Goal: Task Accomplishment & Management: Complete application form

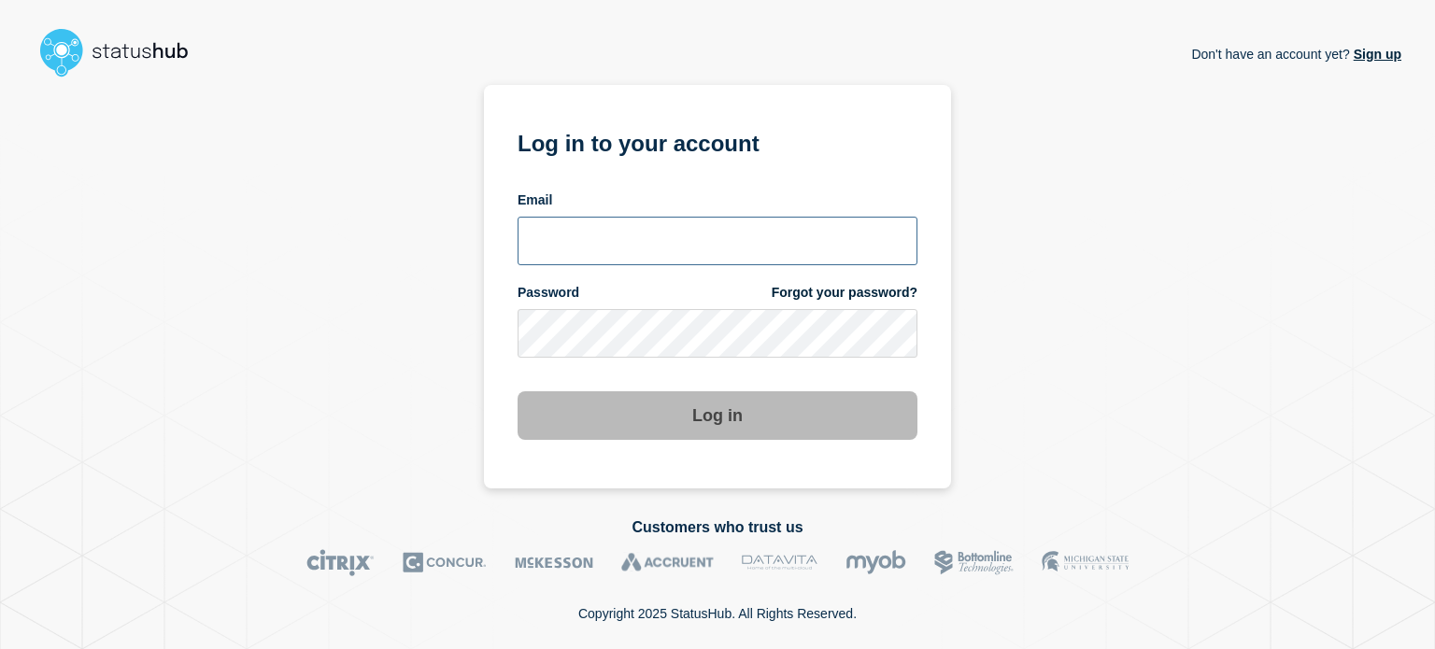
click at [604, 242] on input "email input" at bounding box center [717, 241] width 400 height 49
type input "[EMAIL_ADDRESS][DOMAIN_NAME]"
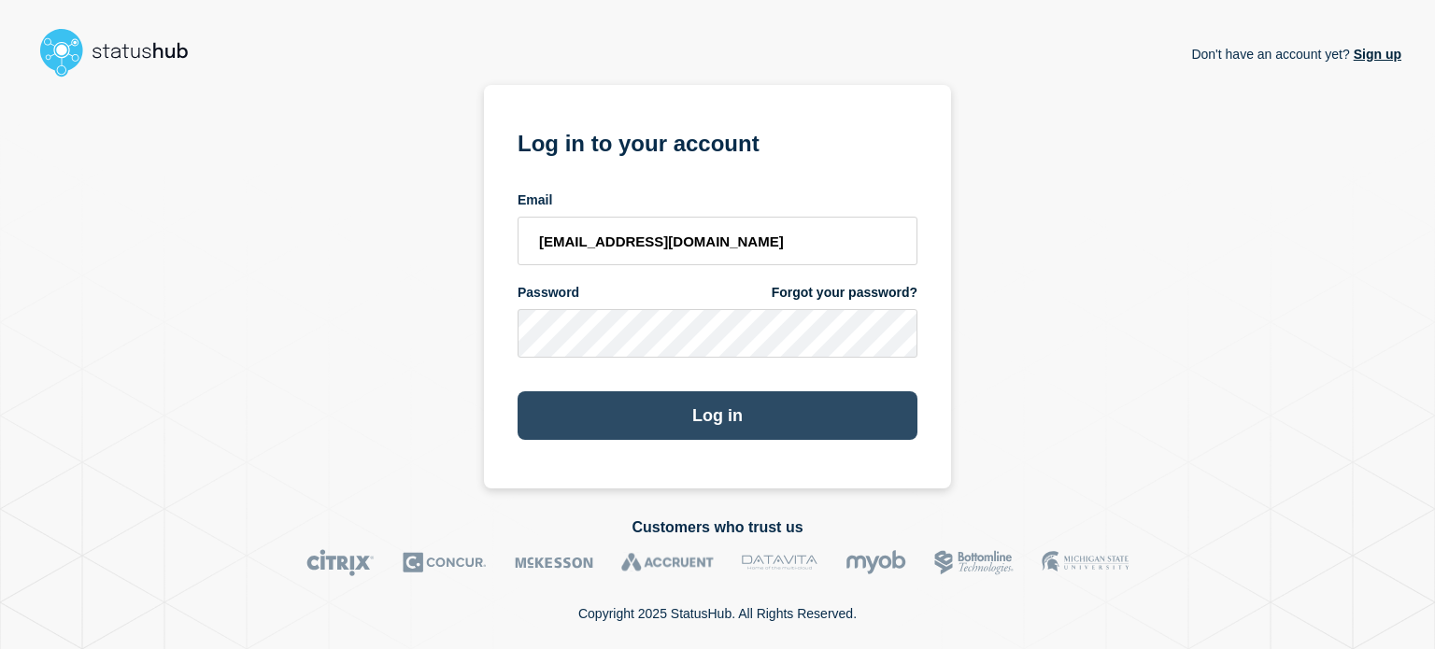
click at [552, 417] on button "Log in" at bounding box center [717, 415] width 400 height 49
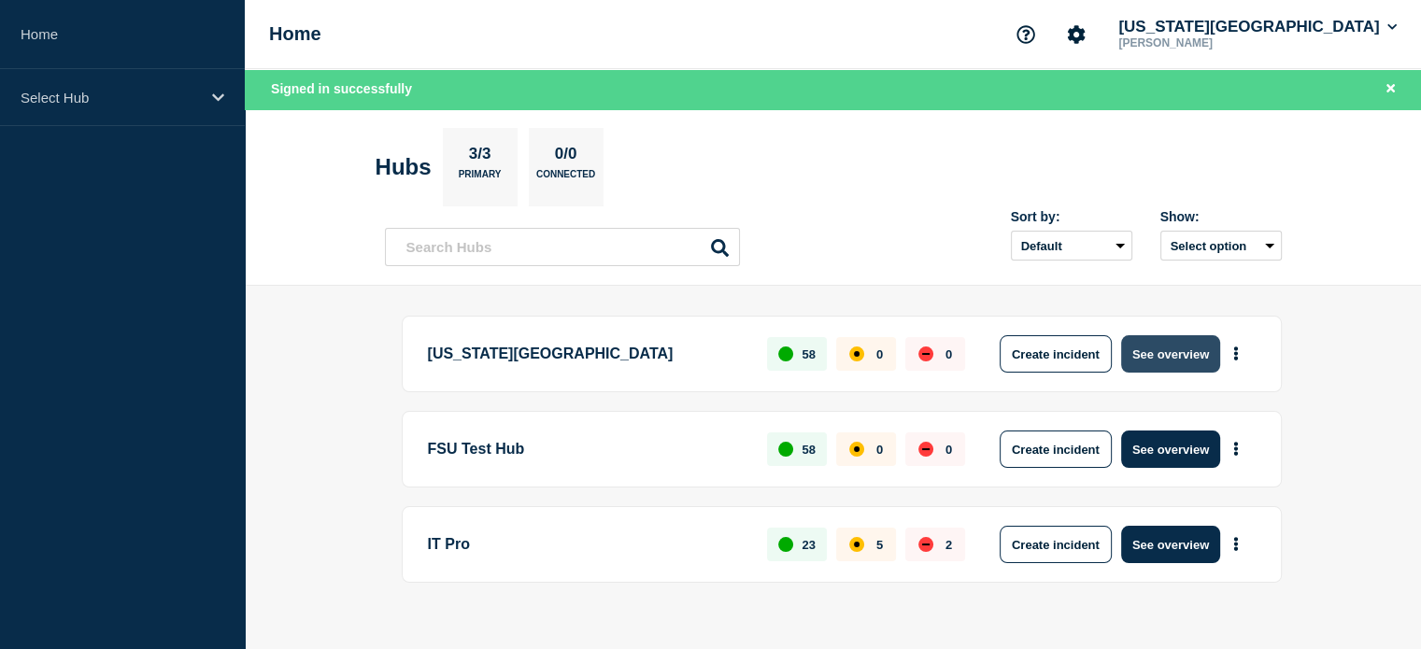
click at [1161, 360] on button "See overview" at bounding box center [1170, 353] width 99 height 37
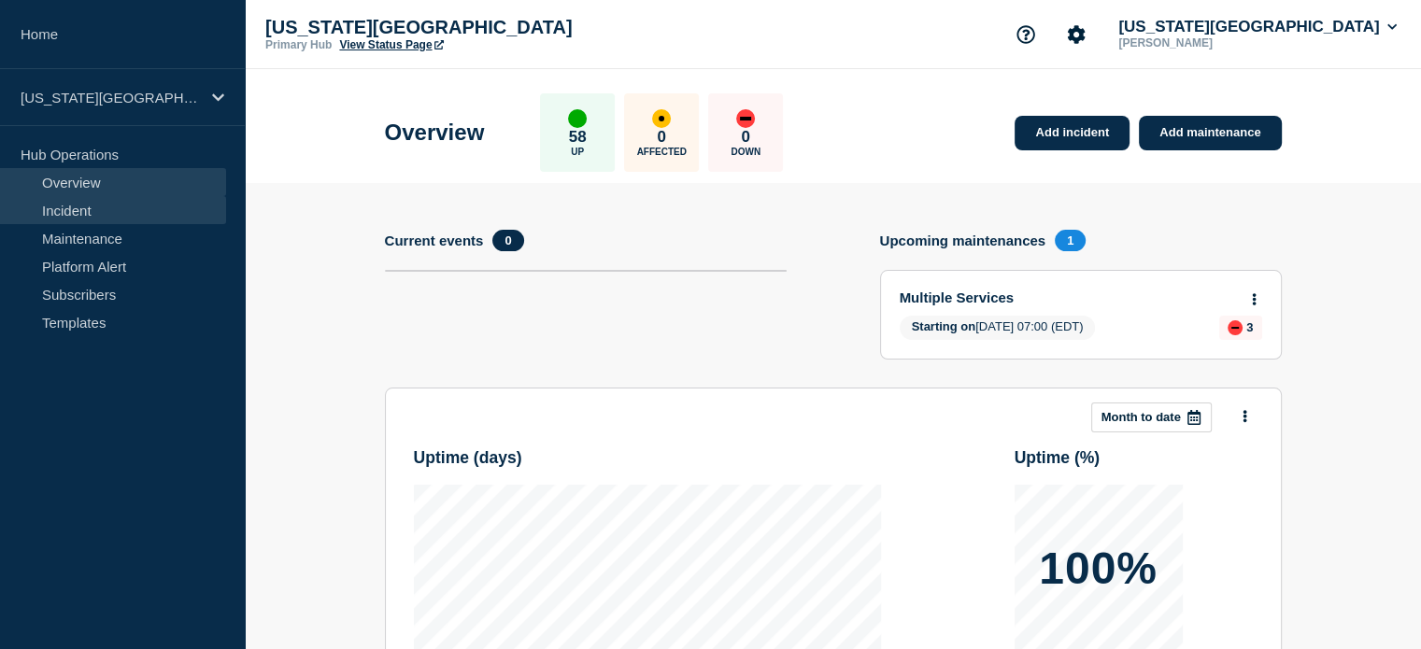
click at [72, 213] on link "Incident" at bounding box center [113, 210] width 226 height 28
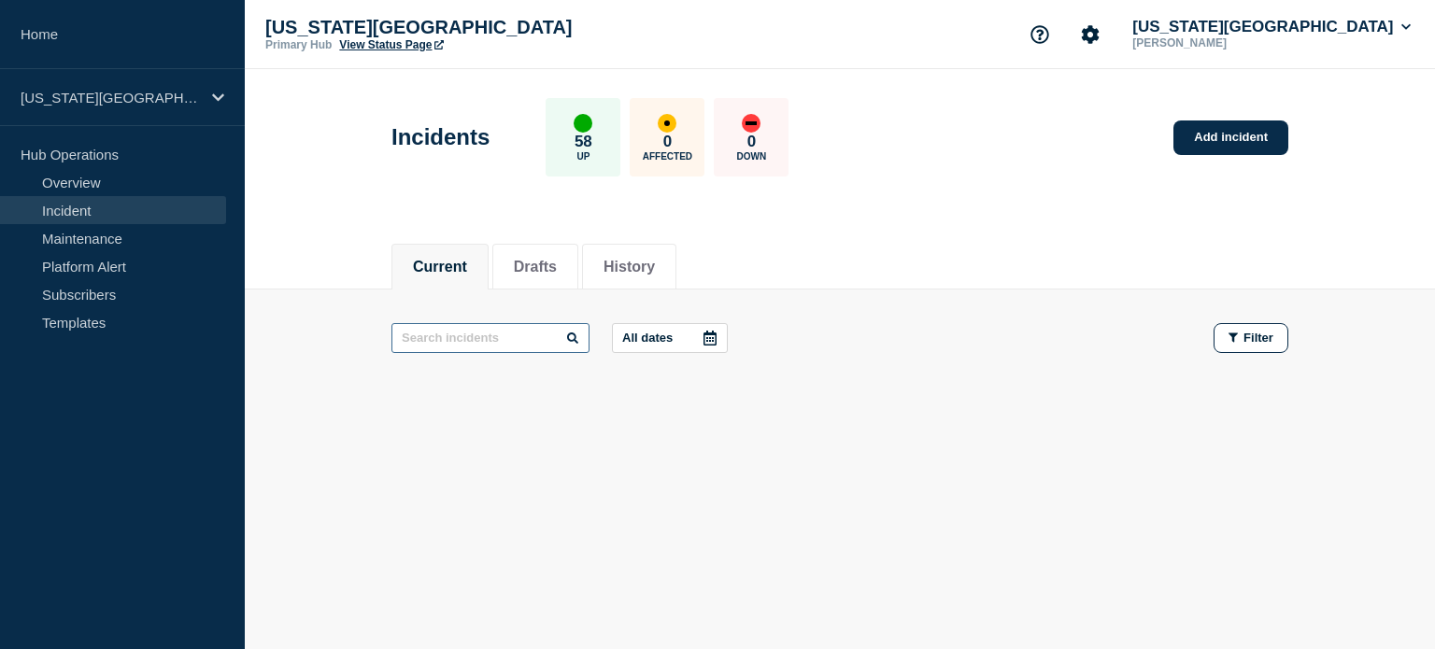
click at [467, 332] on input "text" at bounding box center [490, 338] width 198 height 30
type input "Bomgar"
click at [574, 335] on icon at bounding box center [572, 337] width 11 height 11
drag, startPoint x: 470, startPoint y: 332, endPoint x: 355, endPoint y: 339, distance: 115.1
click at [355, 339] on main "Bomgar All dates Filter" at bounding box center [840, 338] width 1190 height 97
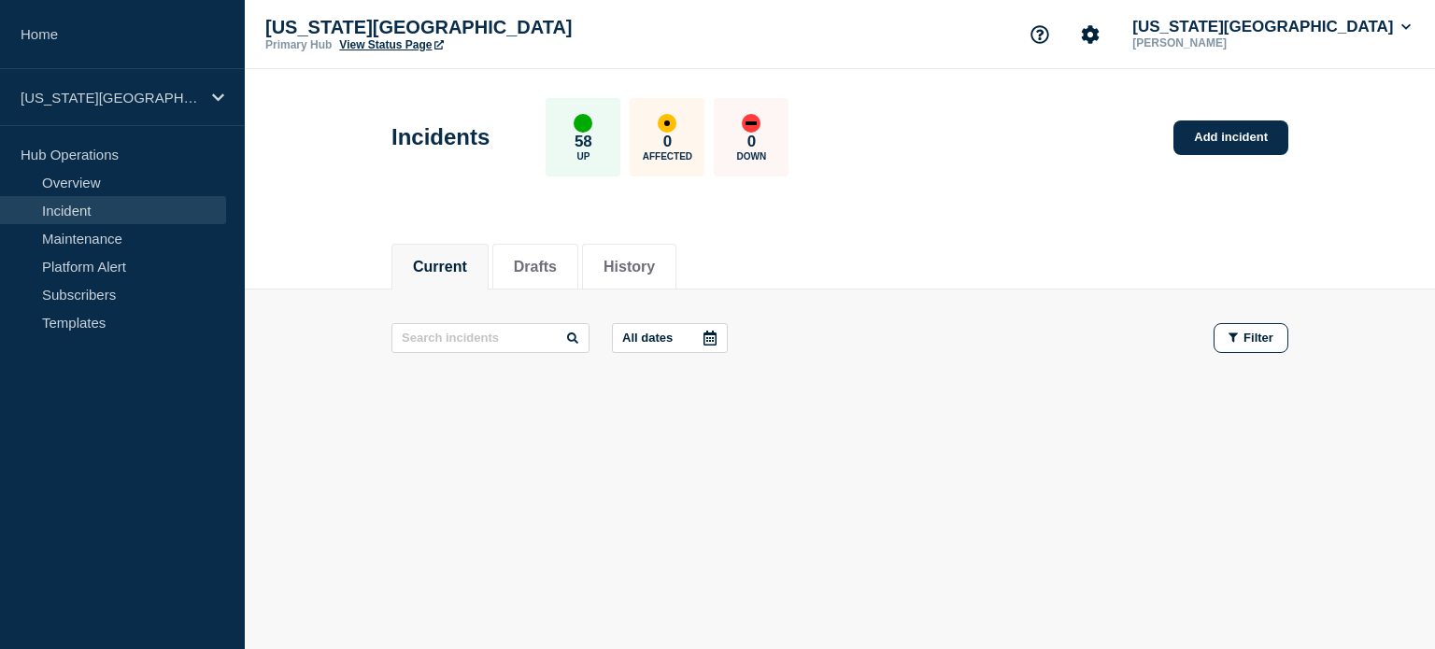
click at [300, 316] on main "All dates Filter" at bounding box center [840, 338] width 1190 height 97
click at [655, 261] on button "History" at bounding box center [628, 267] width 51 height 17
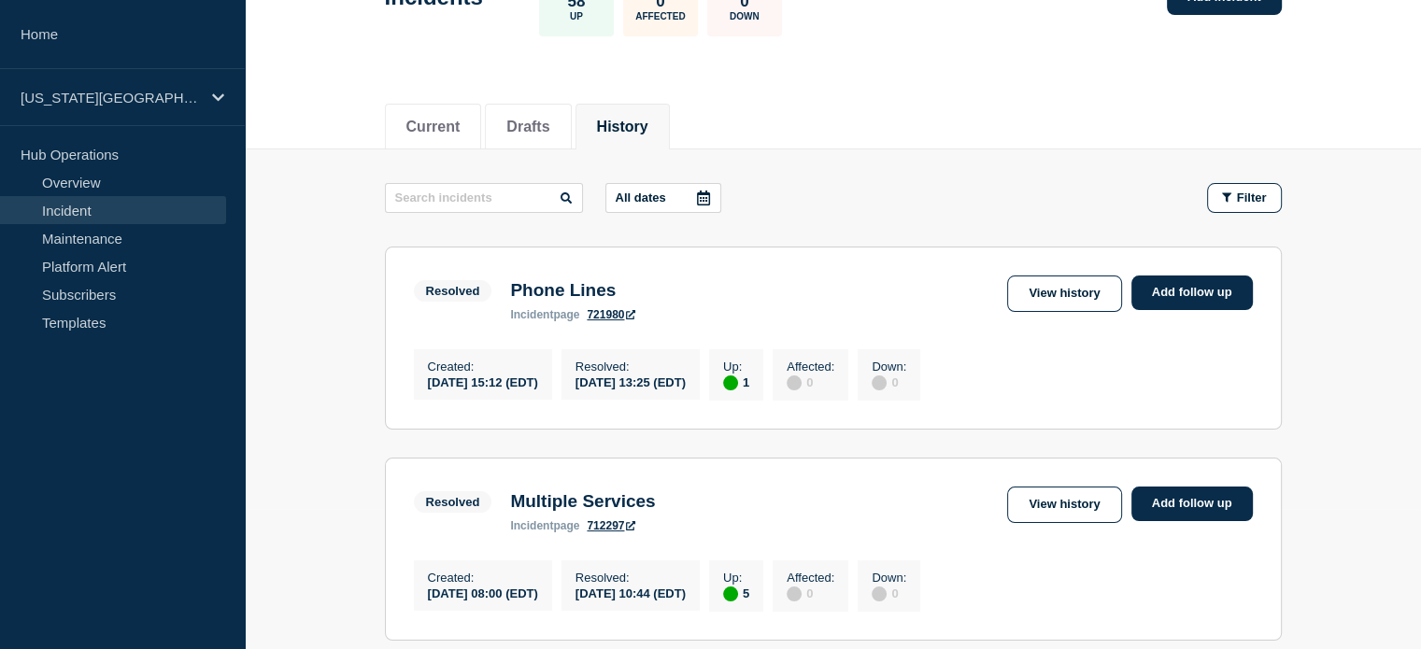
scroll to position [47, 0]
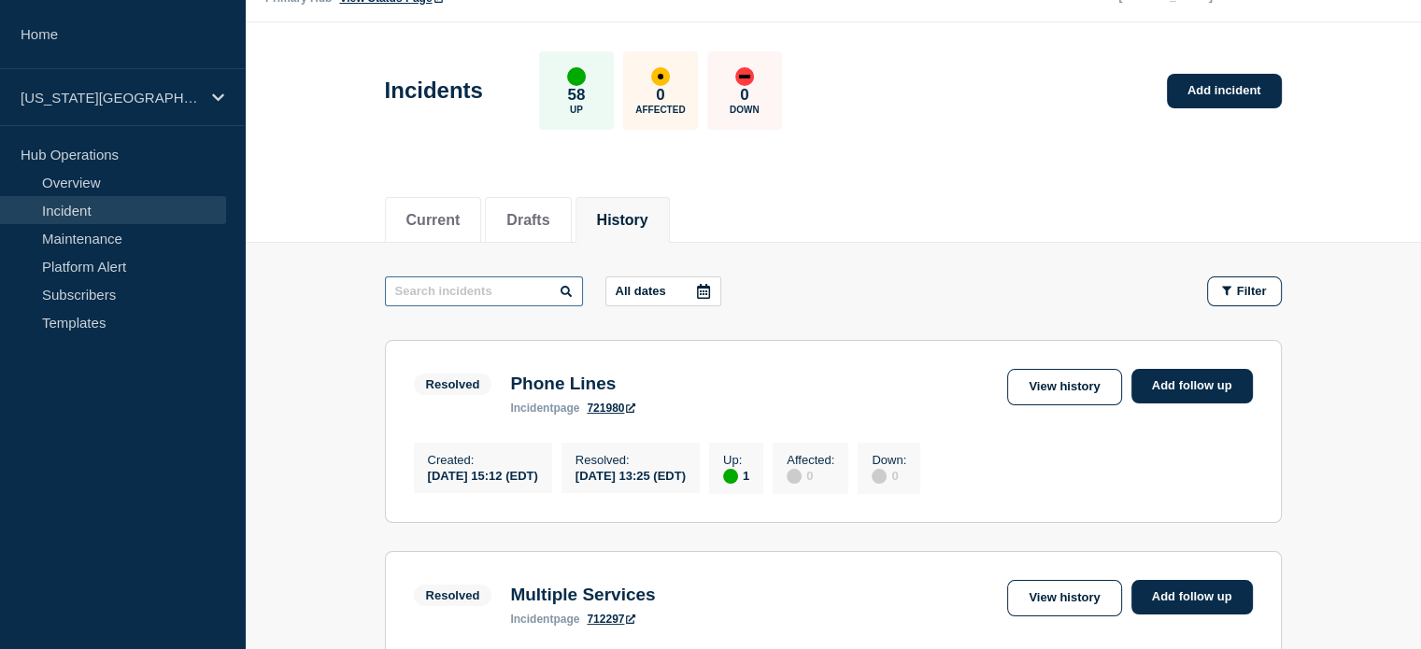
click at [419, 285] on input "text" at bounding box center [484, 291] width 198 height 30
paste input "Bomgar"
type input "Bomgar"
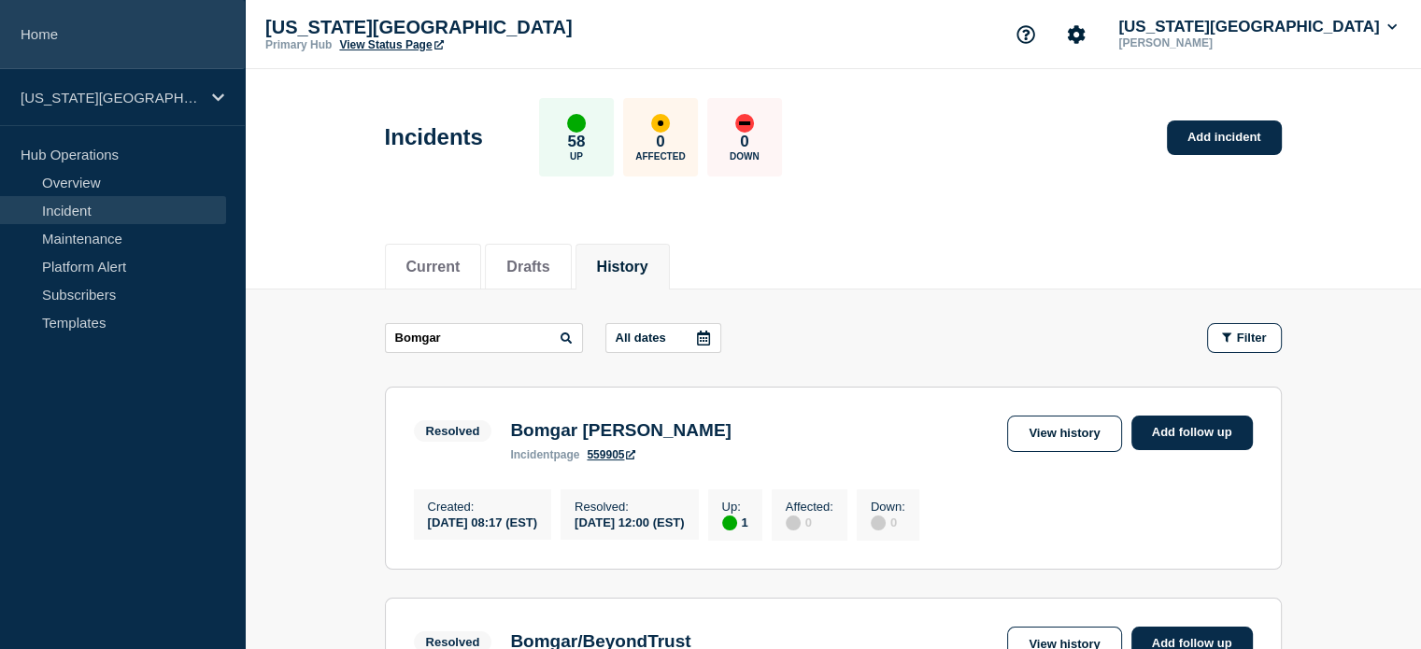
click at [26, 36] on link "Home" at bounding box center [122, 34] width 245 height 69
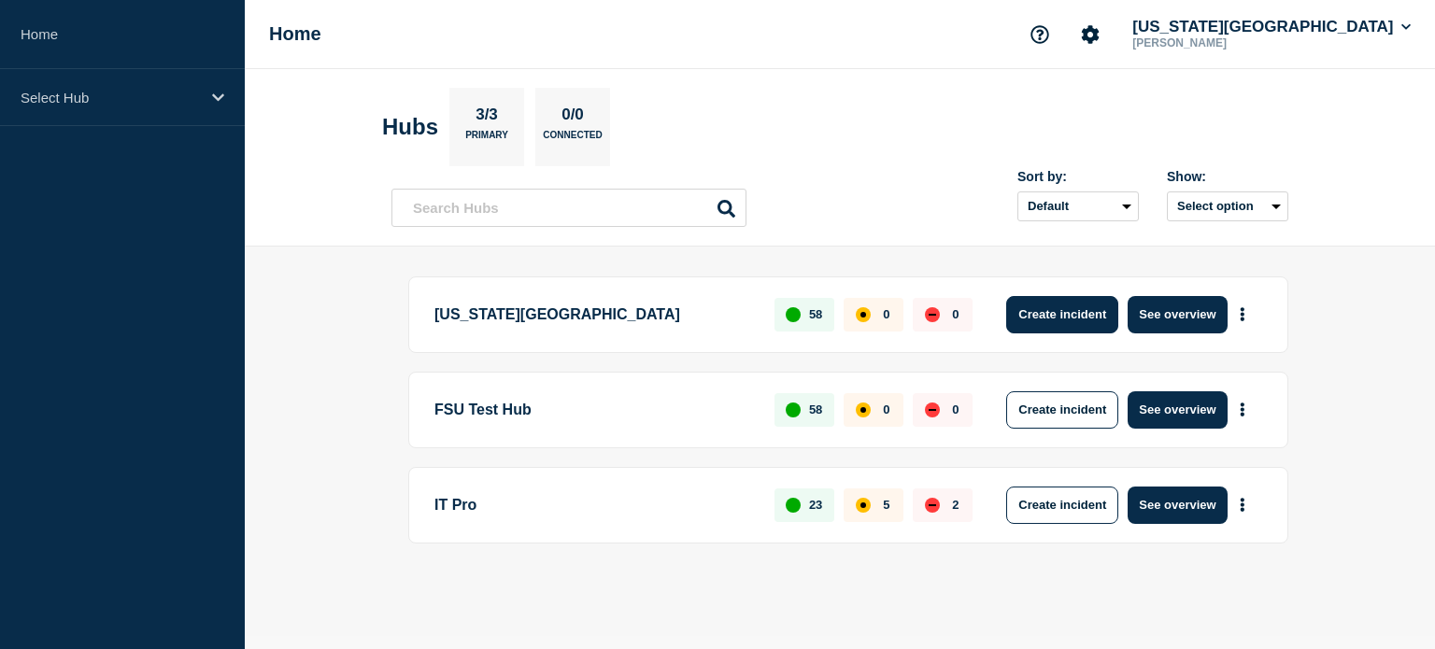
click at [1046, 308] on button "Create incident" at bounding box center [1062, 314] width 112 height 37
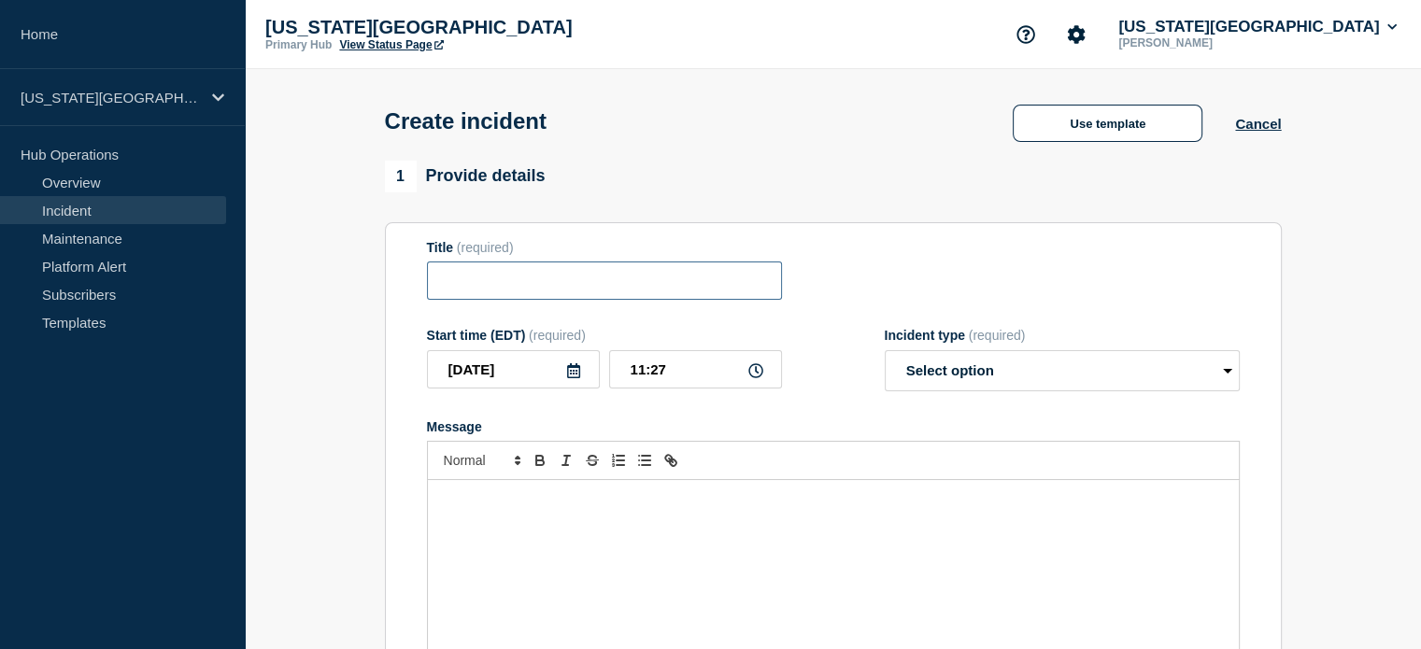
click at [450, 282] on input "Title" at bounding box center [604, 281] width 355 height 38
paste input "Bomgar"
type input "Bomgar"
drag, startPoint x: 686, startPoint y: 369, endPoint x: 659, endPoint y: 391, distance: 35.2
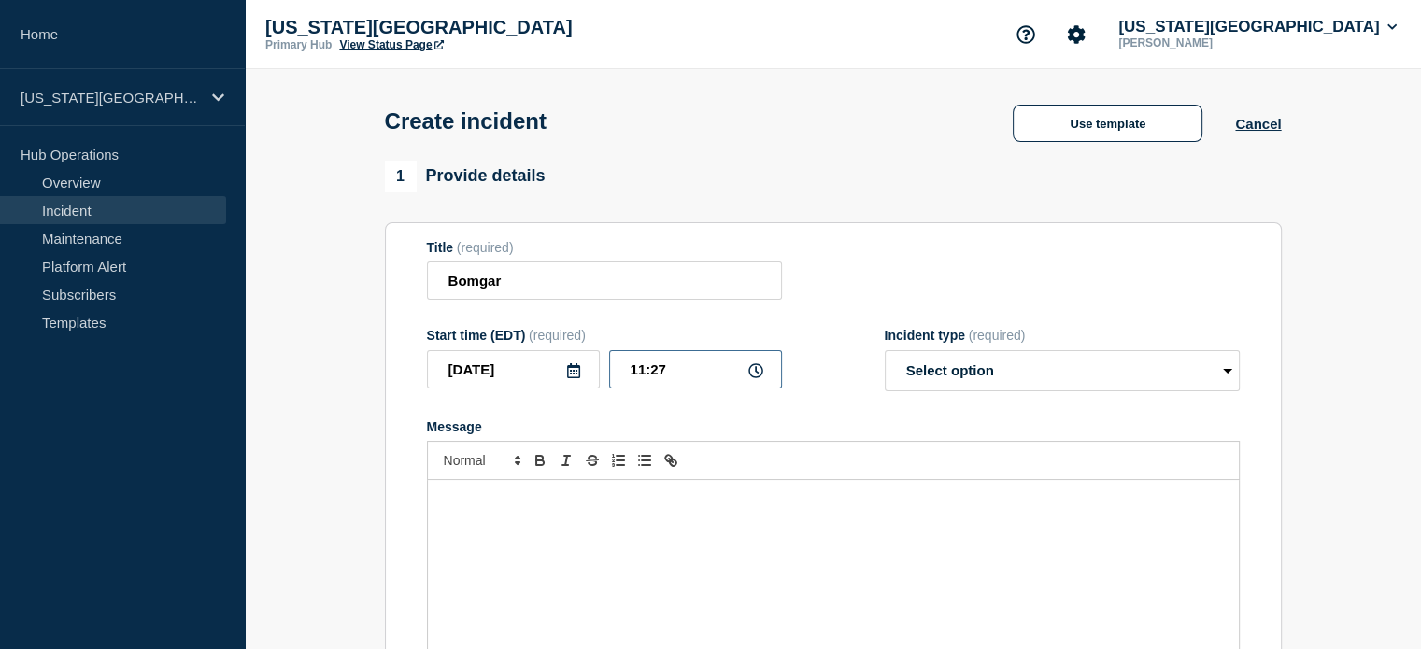
click at [659, 389] on input "11:27" at bounding box center [695, 369] width 173 height 38
type input "11:25"
click at [683, 411] on form "Title (required) Bomgar Start time (EDT) (required) 2025-10-06 11:25 Incident t…" at bounding box center [833, 473] width 813 height 466
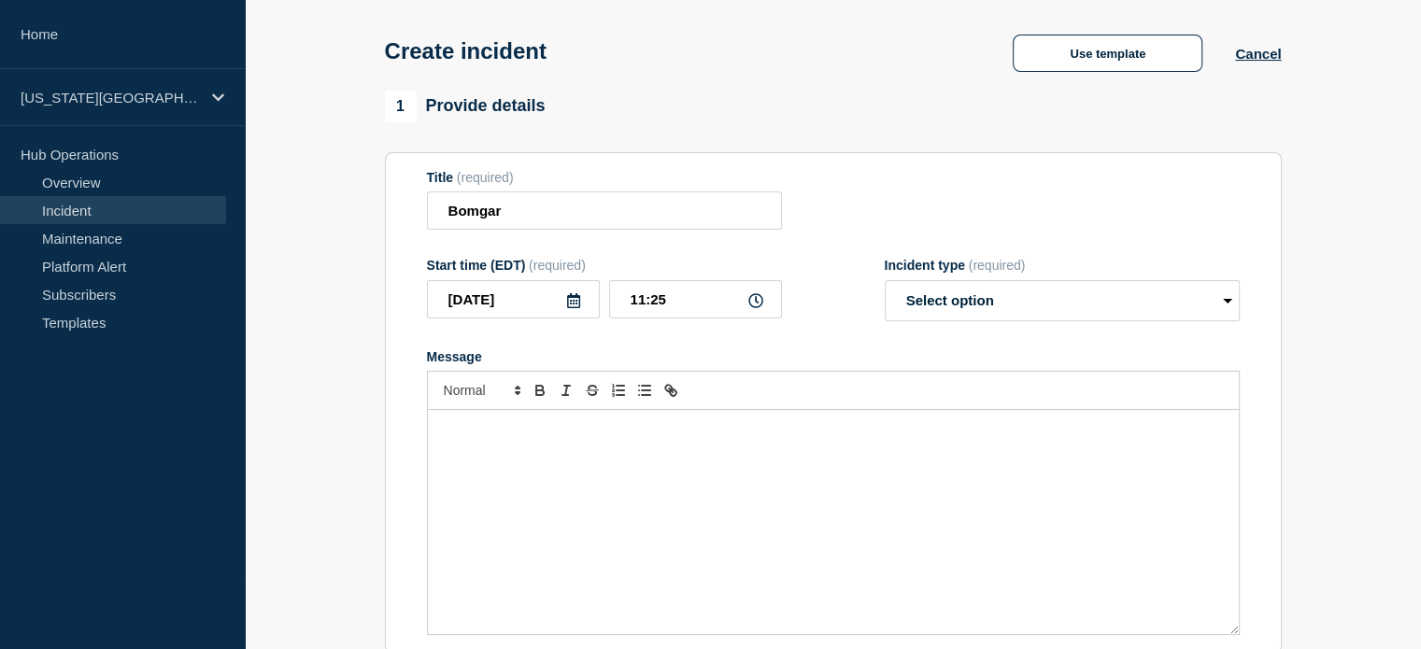
click at [999, 510] on div "Message" at bounding box center [833, 522] width 811 height 224
click at [1098, 54] on button "Use template" at bounding box center [1107, 53] width 190 height 37
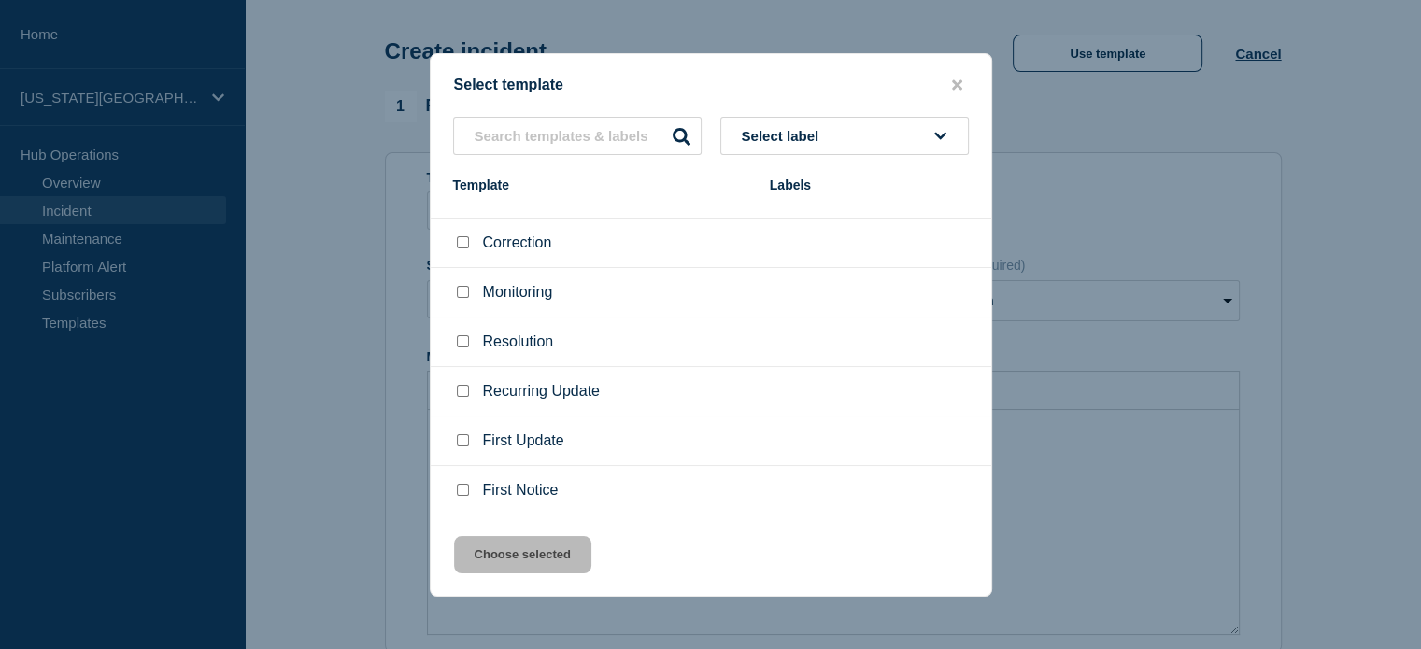
scroll to position [116, 0]
click at [459, 492] on input "First Notice checkbox" at bounding box center [463, 490] width 12 height 12
checkbox input "true"
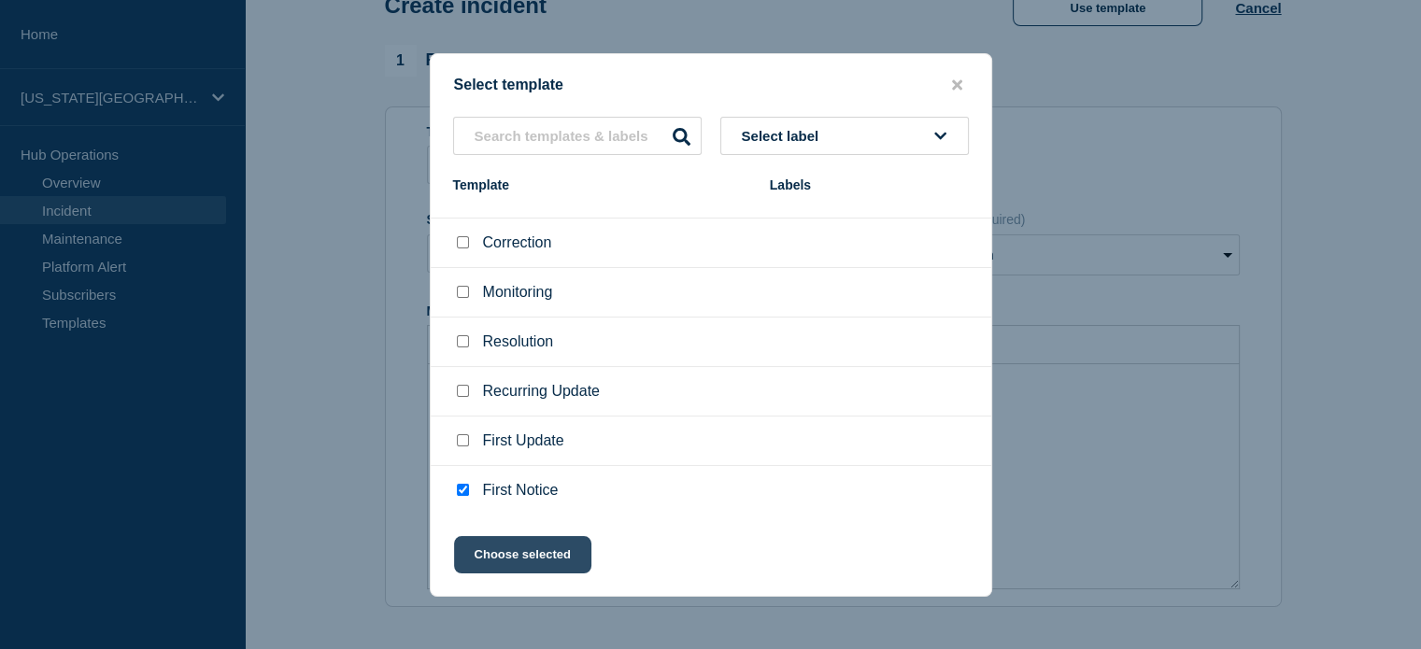
click at [504, 546] on button "Choose selected" at bounding box center [522, 554] width 137 height 37
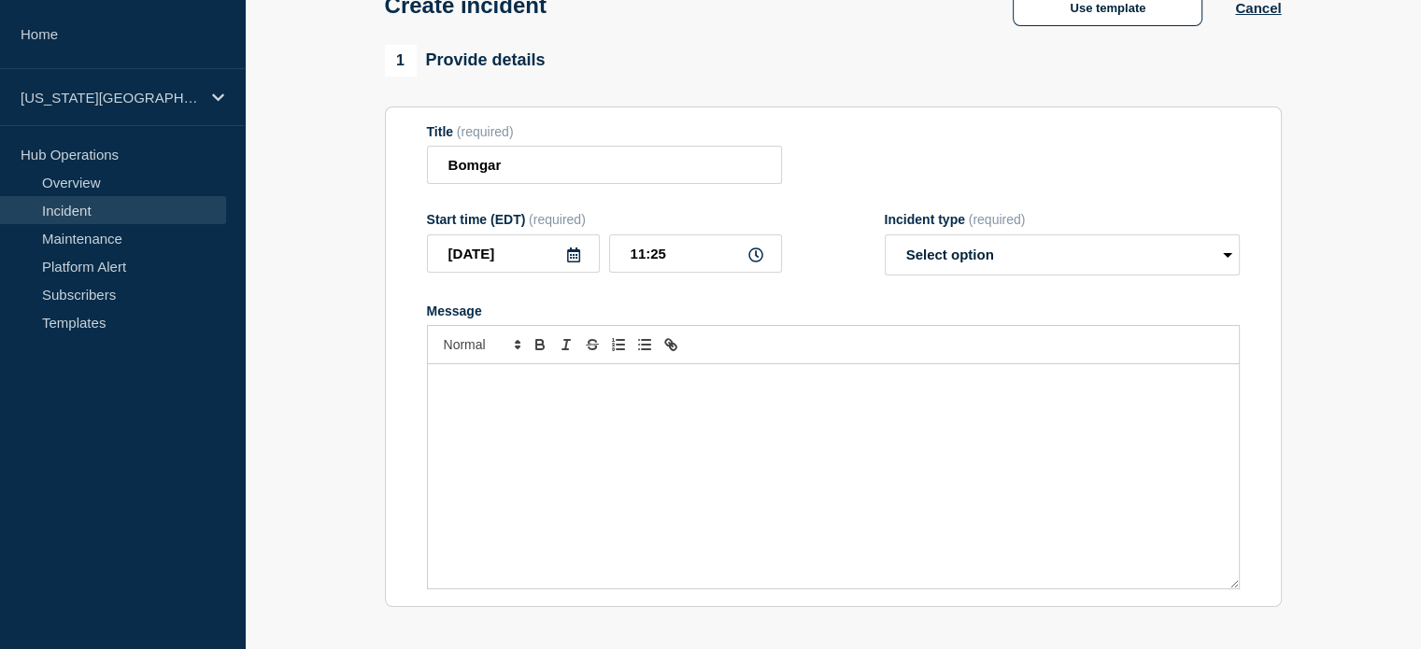
select select "investigating"
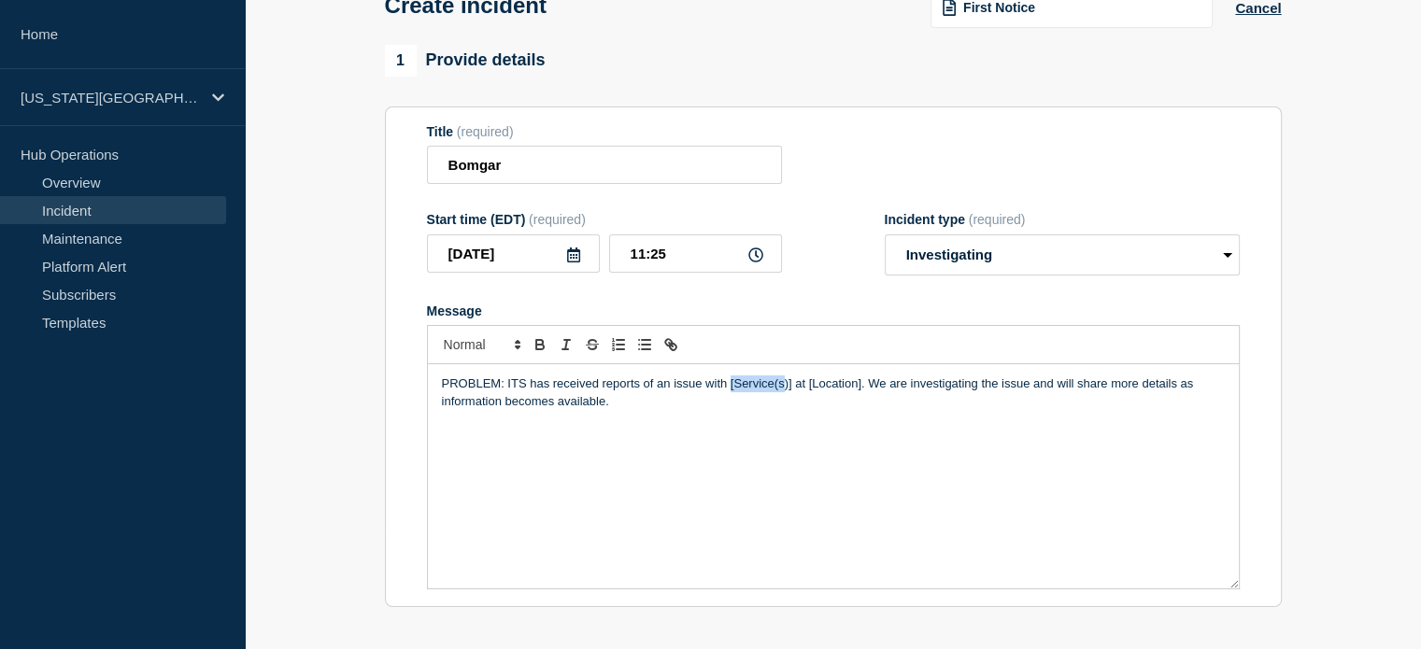
drag, startPoint x: 728, startPoint y: 388, endPoint x: 783, endPoint y: 384, distance: 54.3
click at [783, 384] on p "PROBLEM: ITS has received reports of an issue with [Service(s)] at [Location]. …" at bounding box center [833, 392] width 783 height 35
click at [754, 395] on p "PROBLEM: ITS has received reports of an issue with [Service(s)] at [Location]. …" at bounding box center [833, 392] width 783 height 35
drag, startPoint x: 729, startPoint y: 389, endPoint x: 862, endPoint y: 380, distance: 132.9
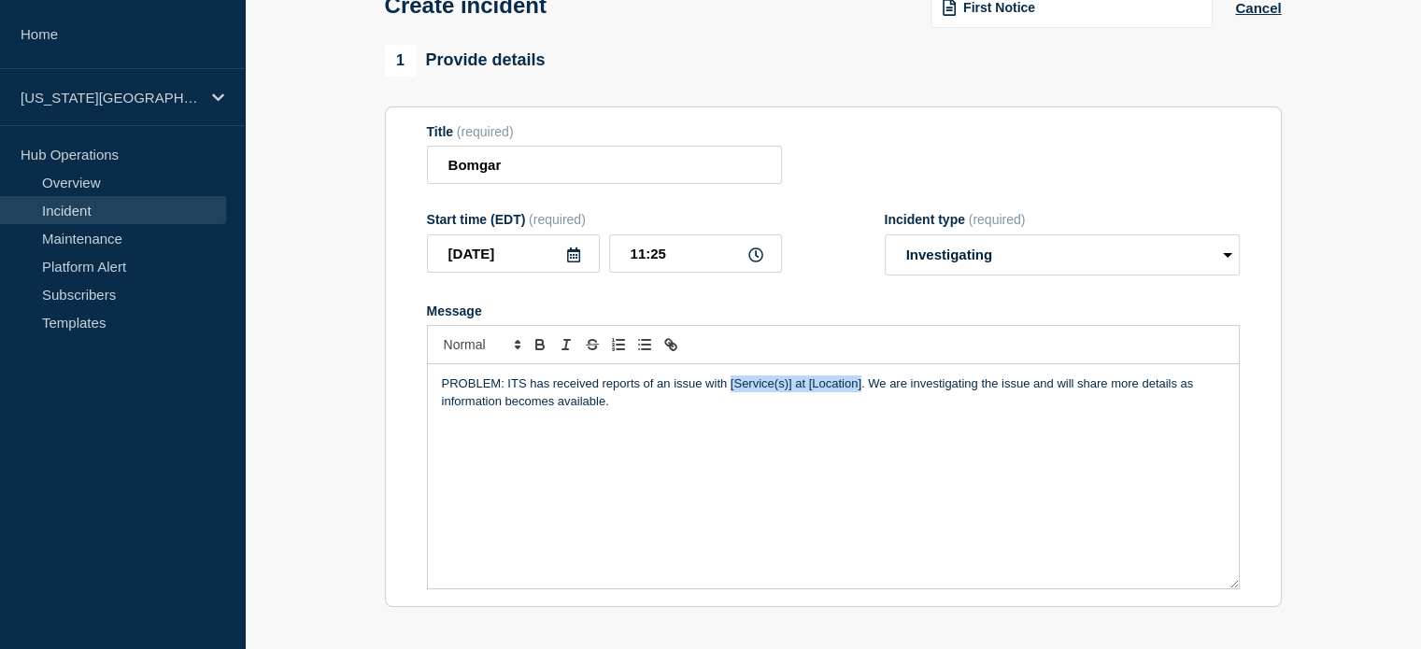
click at [862, 380] on div "PROBLEM: ITS has received reports of an issue with [Service(s)] at [Location]. …" at bounding box center [833, 476] width 811 height 224
click at [760, 421] on div "PROBLEM: ITS has received reports of an issue with Bomgar. We are investigating…" at bounding box center [833, 476] width 811 height 224
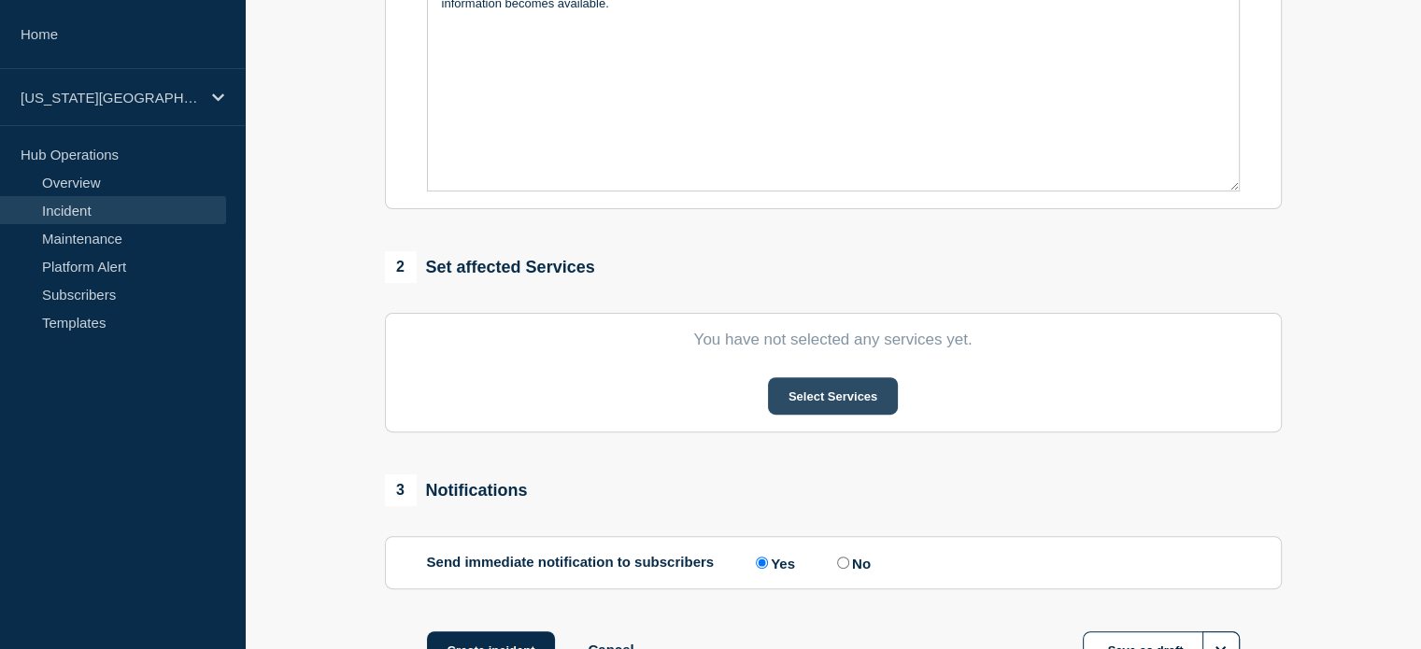
click at [804, 403] on button "Select Services" at bounding box center [833, 395] width 130 height 37
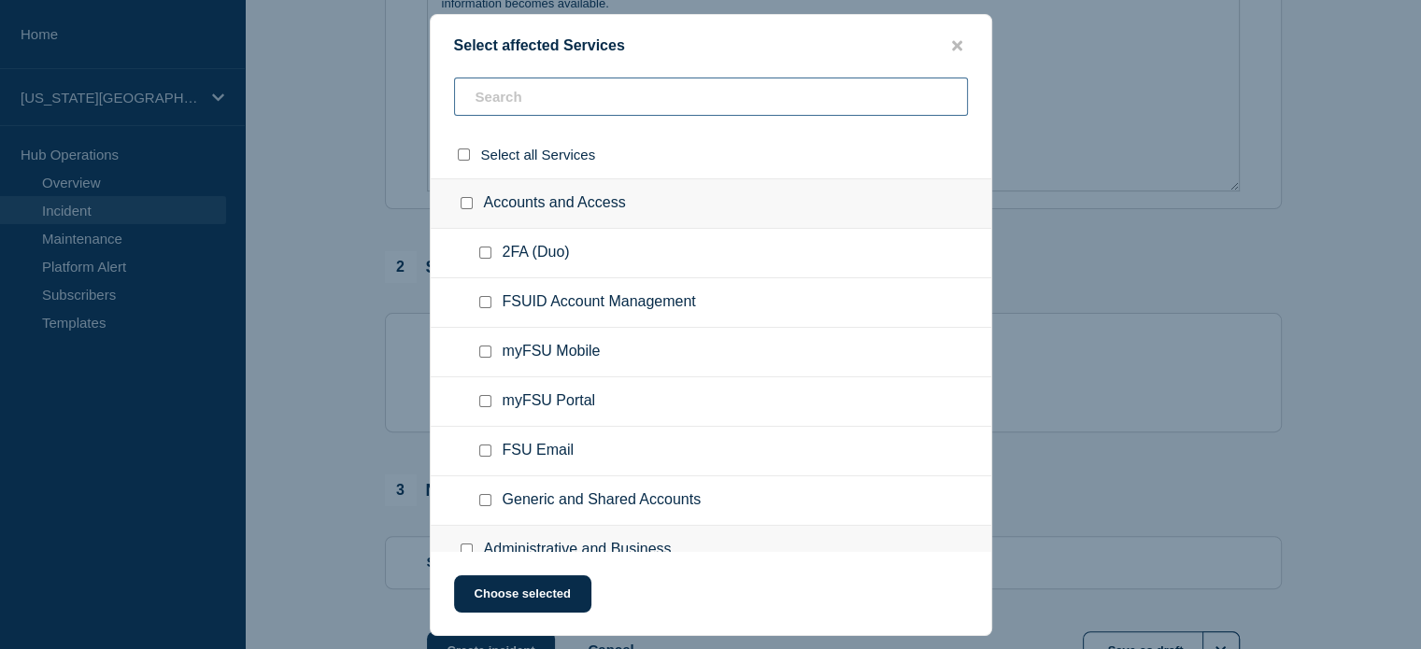
click at [556, 86] on input "text" at bounding box center [711, 97] width 514 height 38
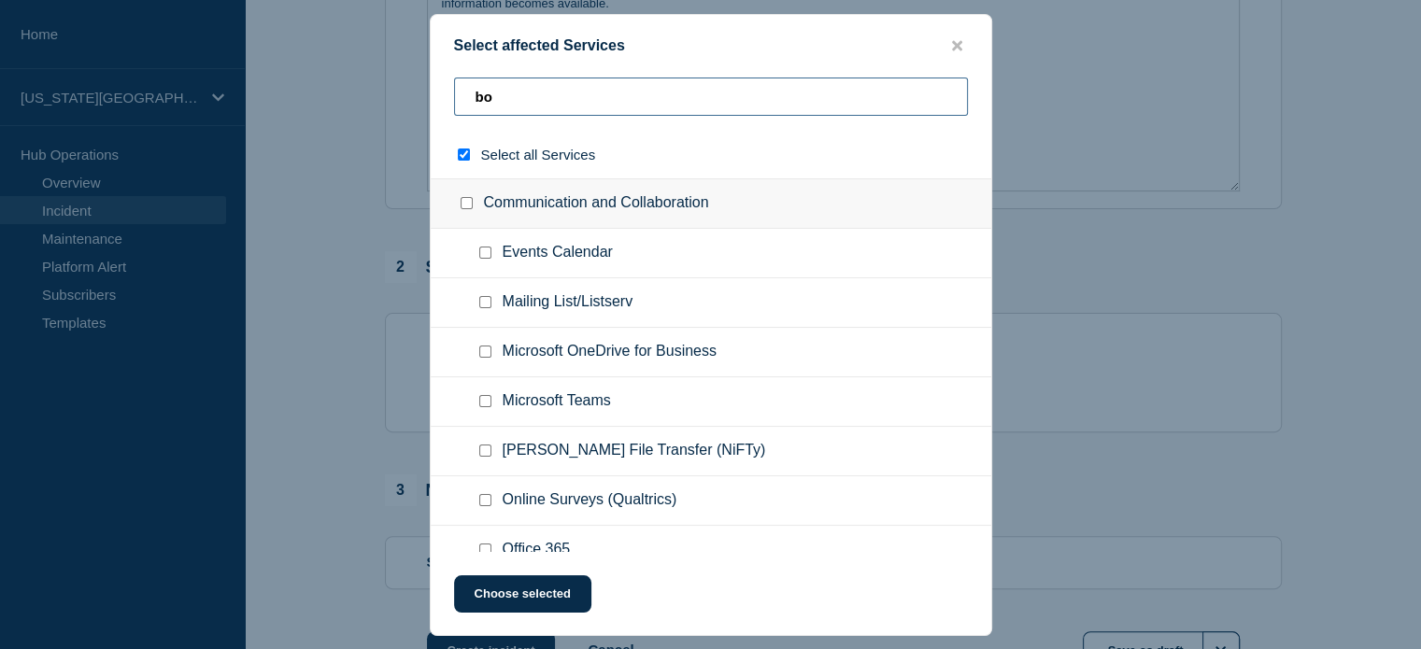
type input "bom"
checkbox input "true"
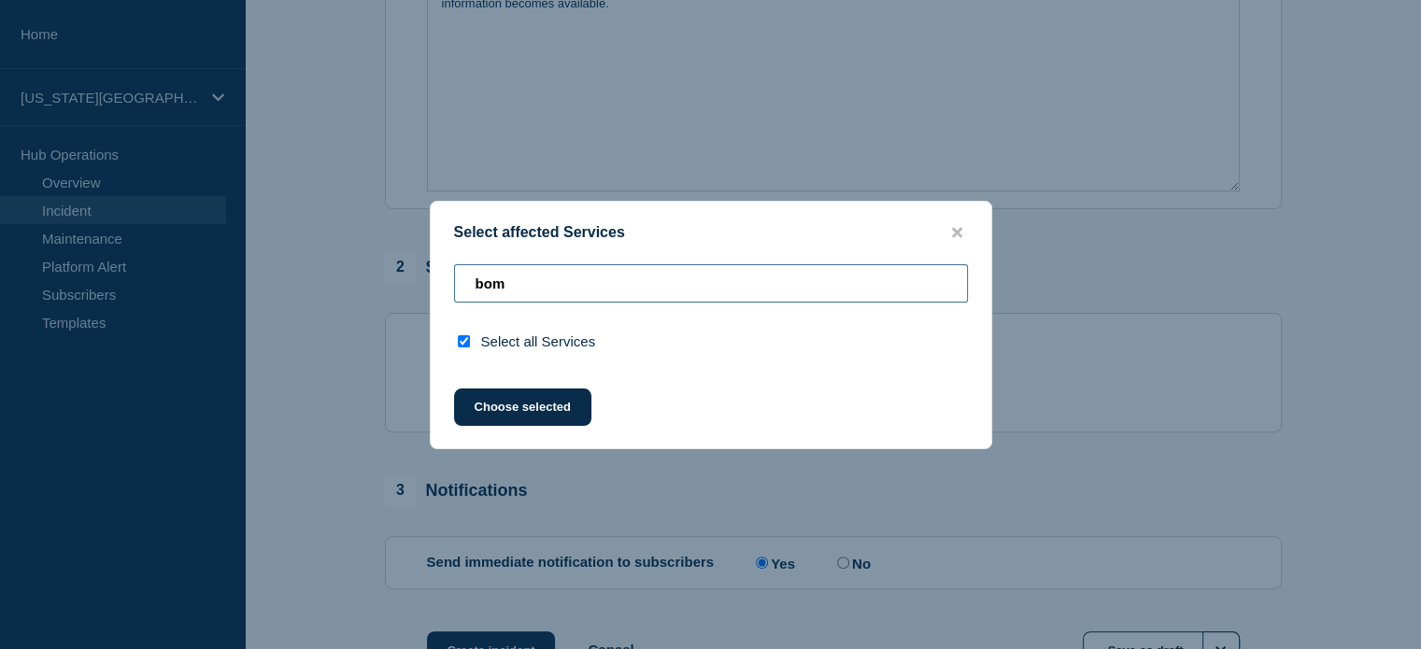
type input "bo"
checkbox input "false"
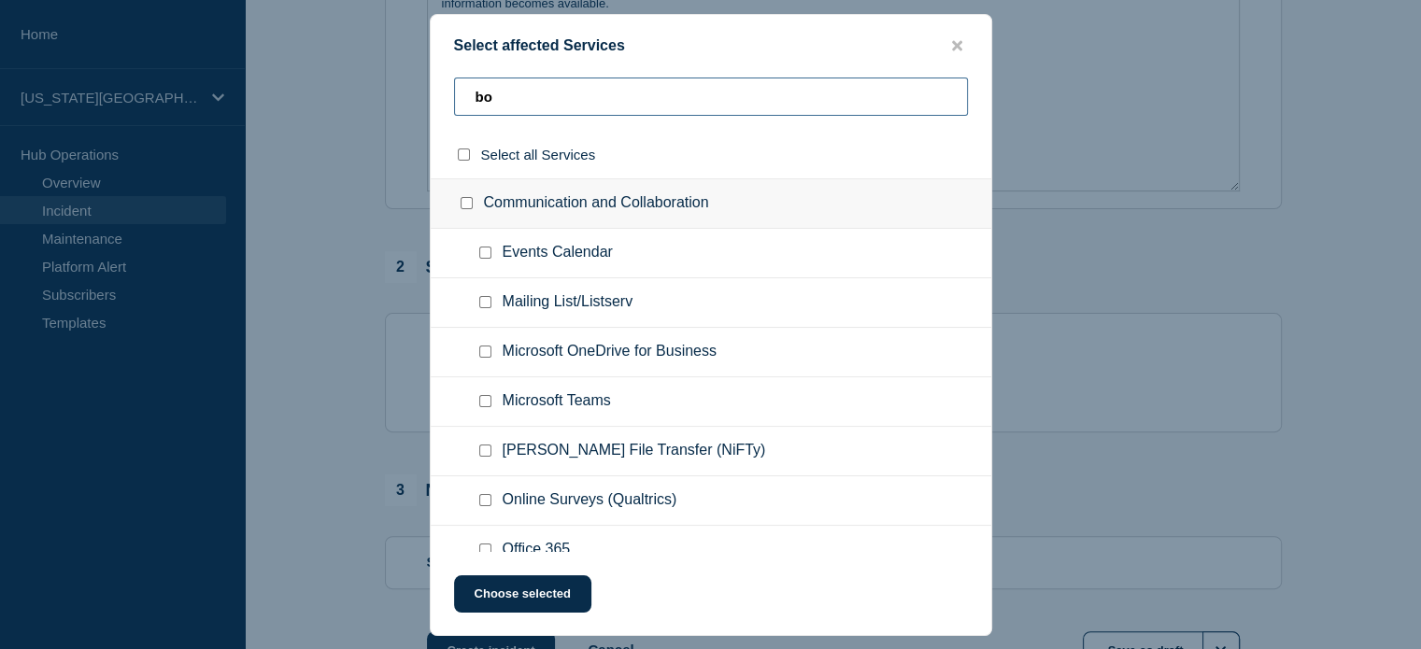
type input "b"
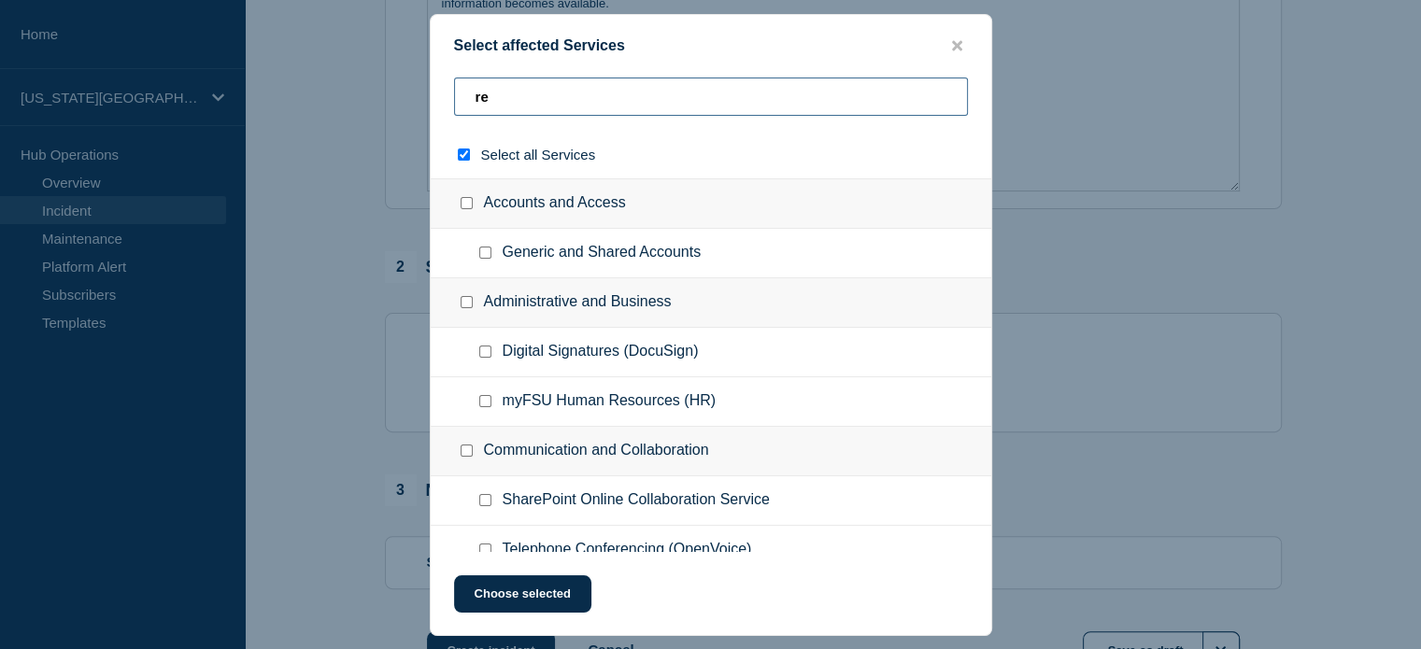
type input "rem"
checkbox input "true"
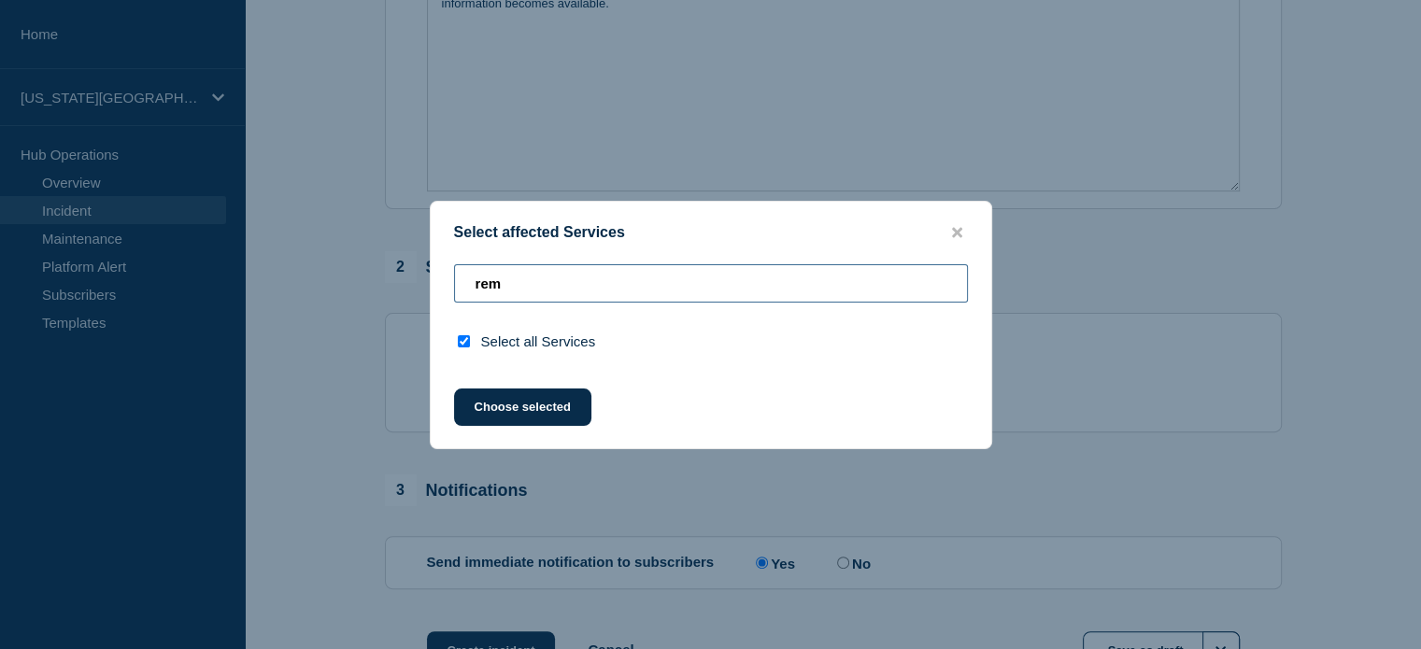
type input "re"
checkbox input "false"
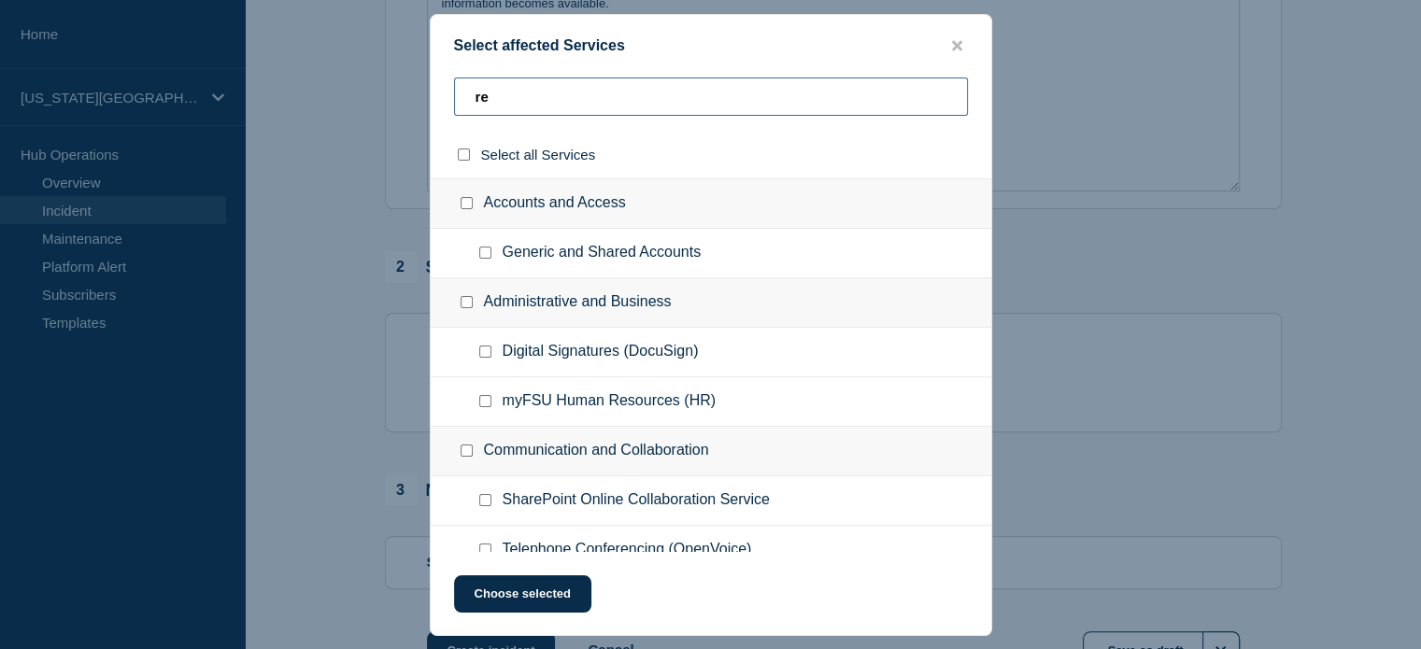
type input "r"
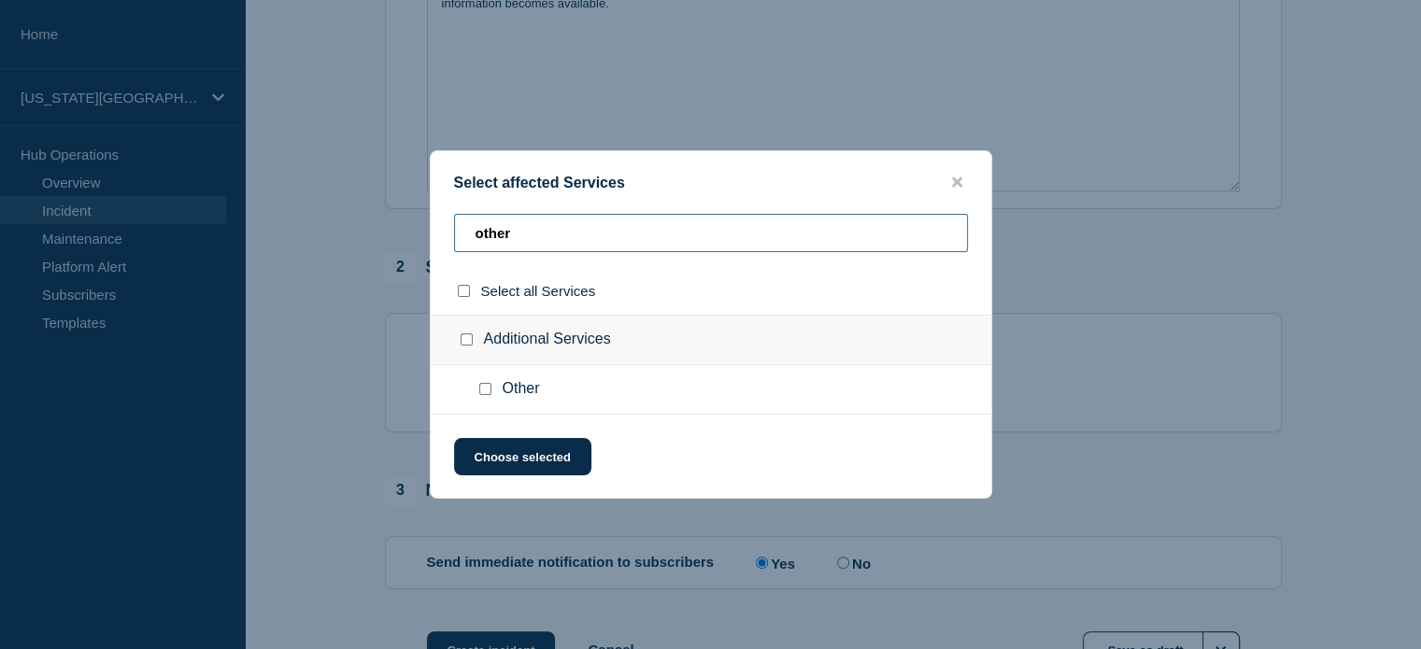
type input "other"
click at [480, 389] on input "Other checkbox" at bounding box center [485, 389] width 12 height 12
checkbox input "true"
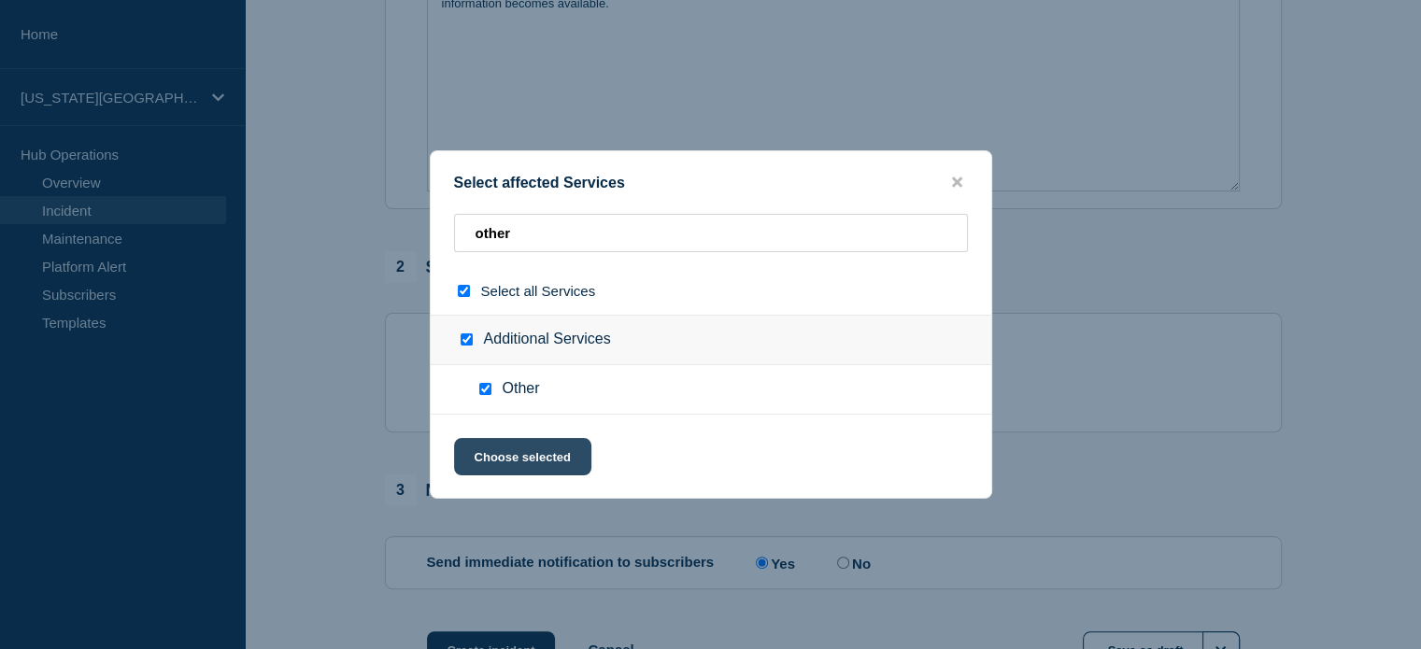
click at [490, 455] on button "Choose selected" at bounding box center [522, 456] width 137 height 37
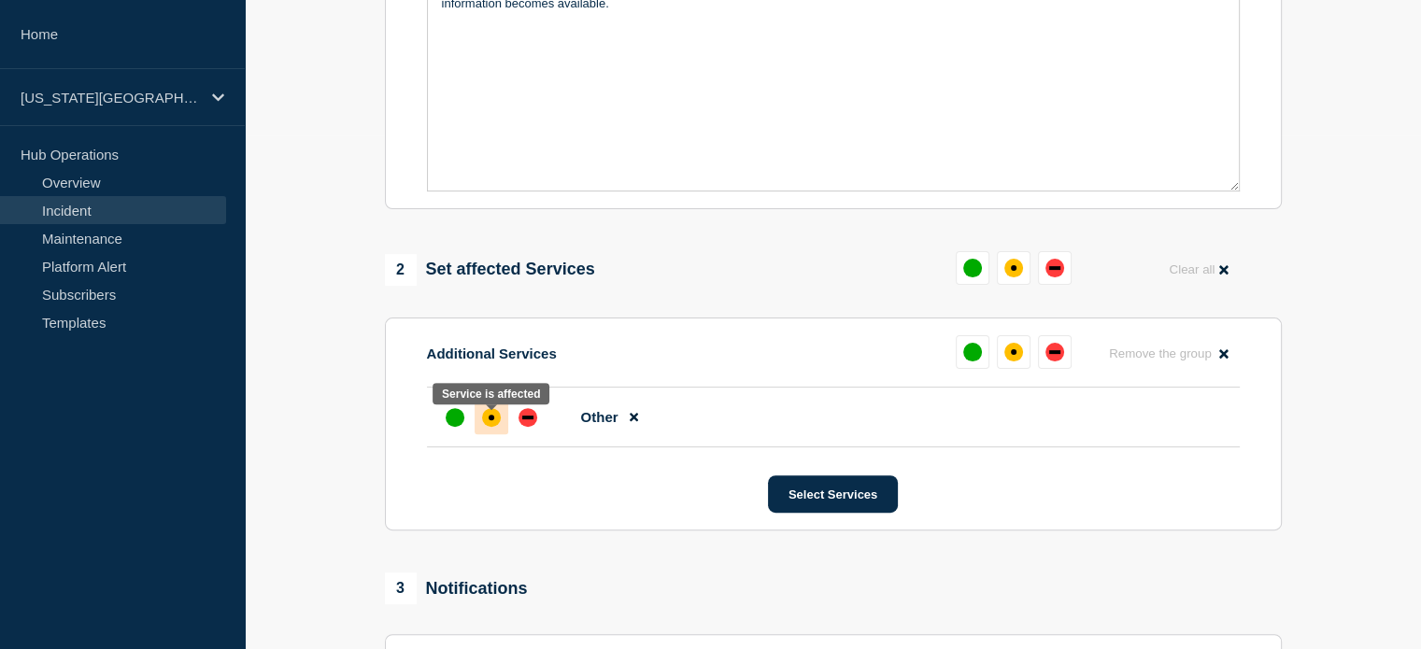
click at [486, 426] on div "affected" at bounding box center [491, 417] width 19 height 19
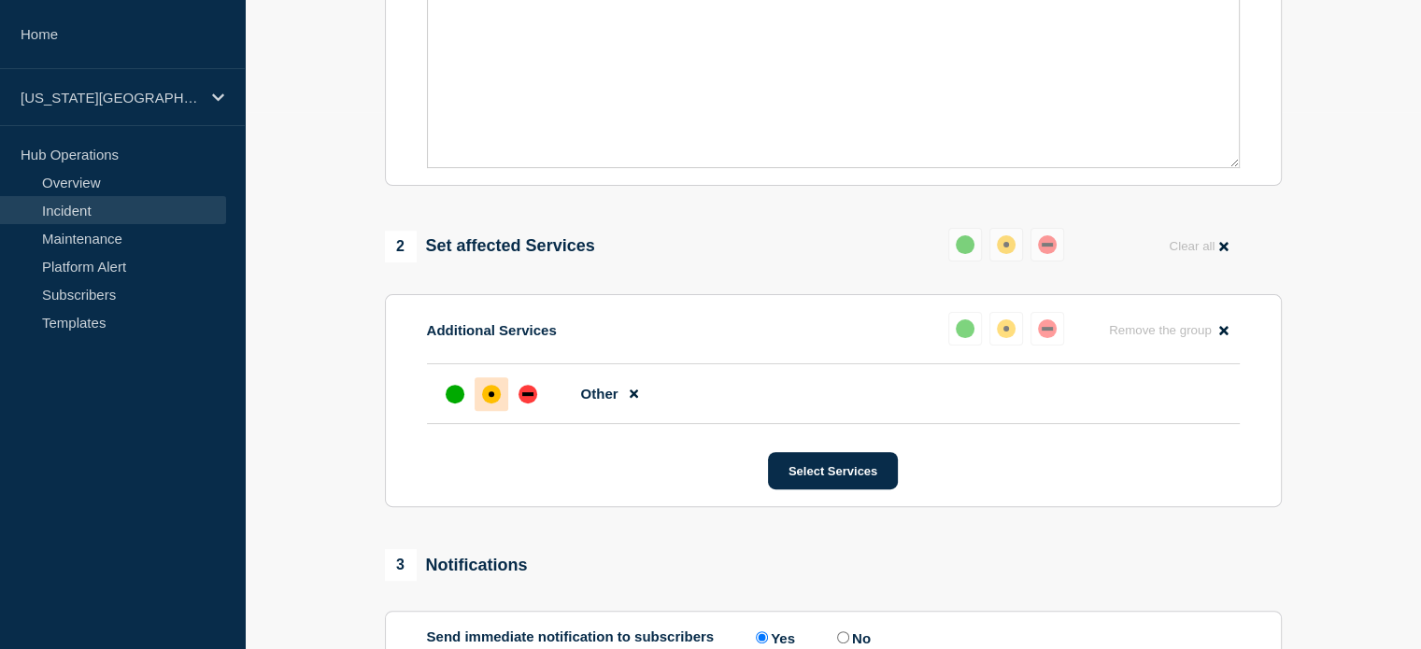
scroll to position [762, 0]
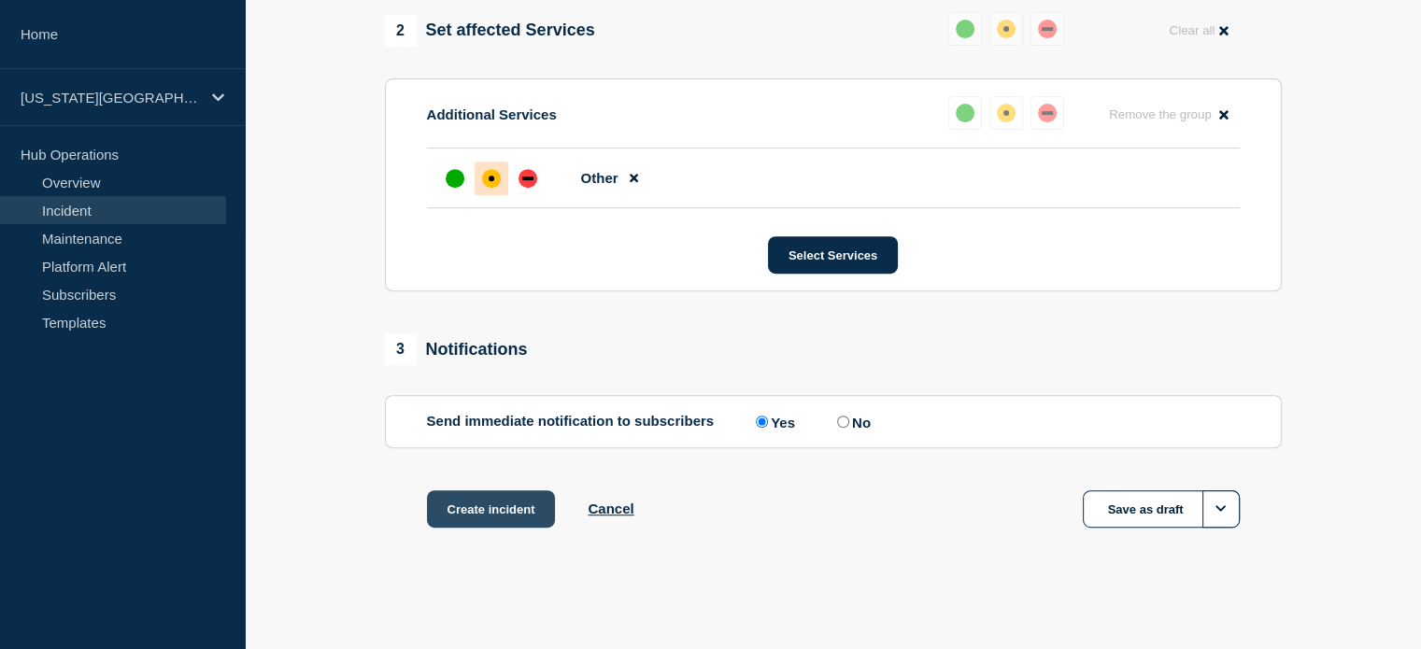
click at [512, 519] on button "Create incident" at bounding box center [491, 508] width 129 height 37
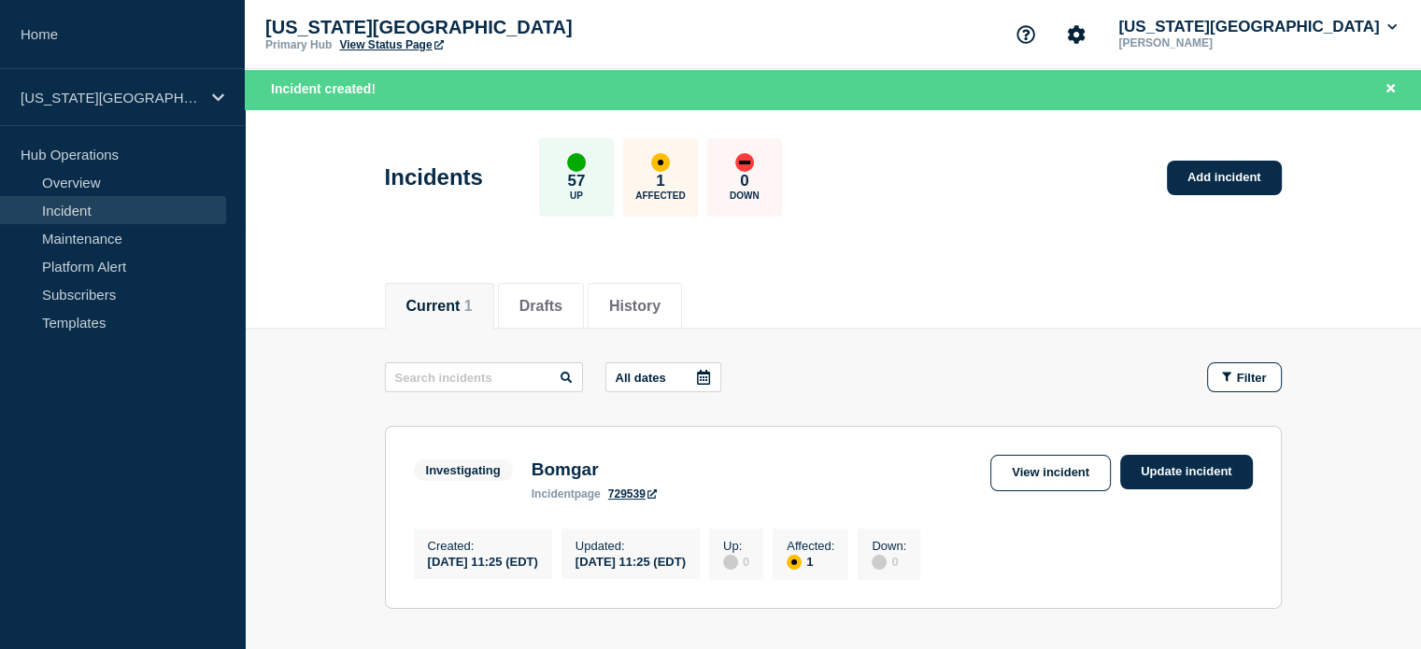
click at [364, 43] on link "View Status Page" at bounding box center [391, 44] width 104 height 13
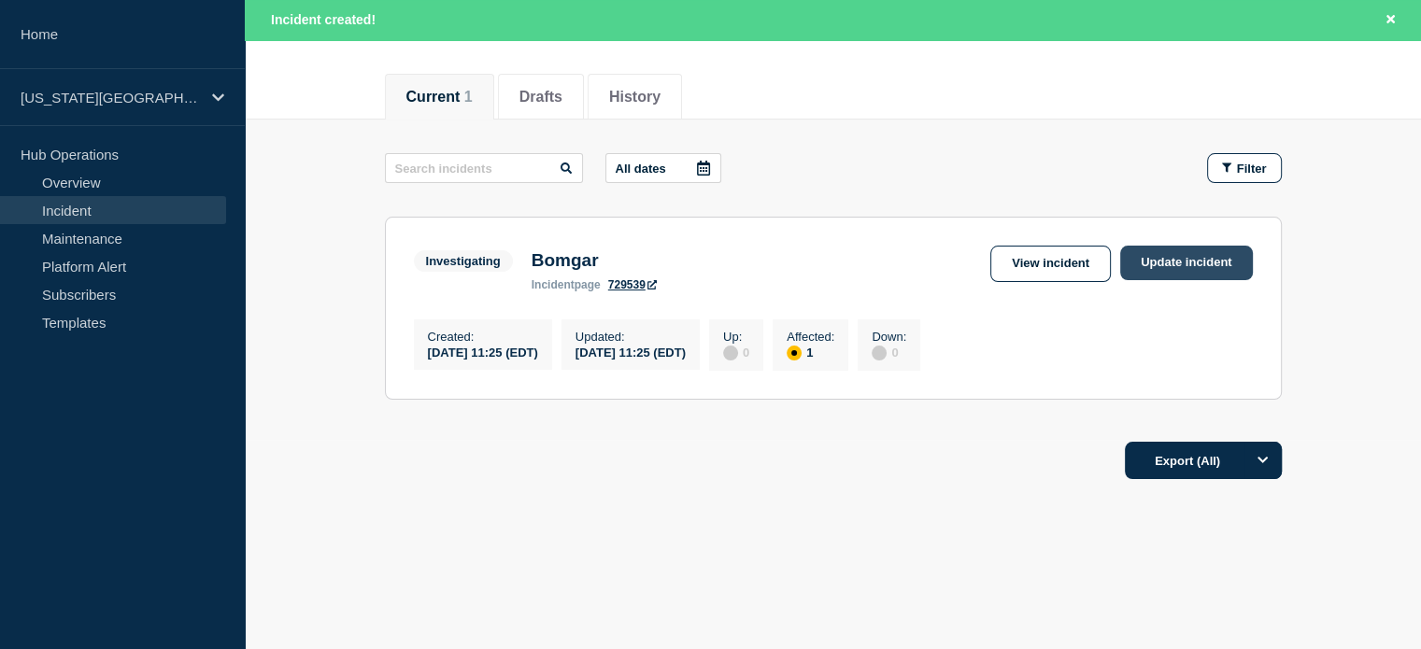
click at [1164, 264] on link "Update incident" at bounding box center [1186, 263] width 133 height 35
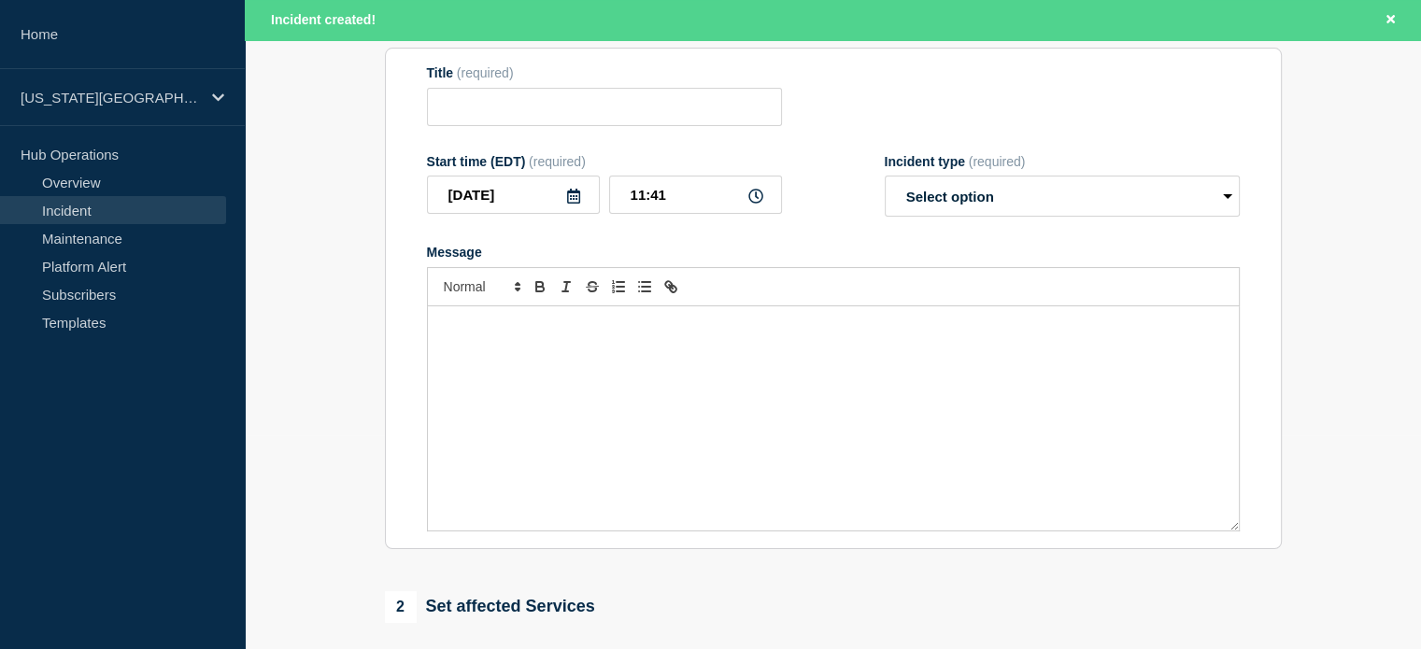
type input "Bomgar"
click at [650, 366] on div "Message" at bounding box center [833, 418] width 811 height 224
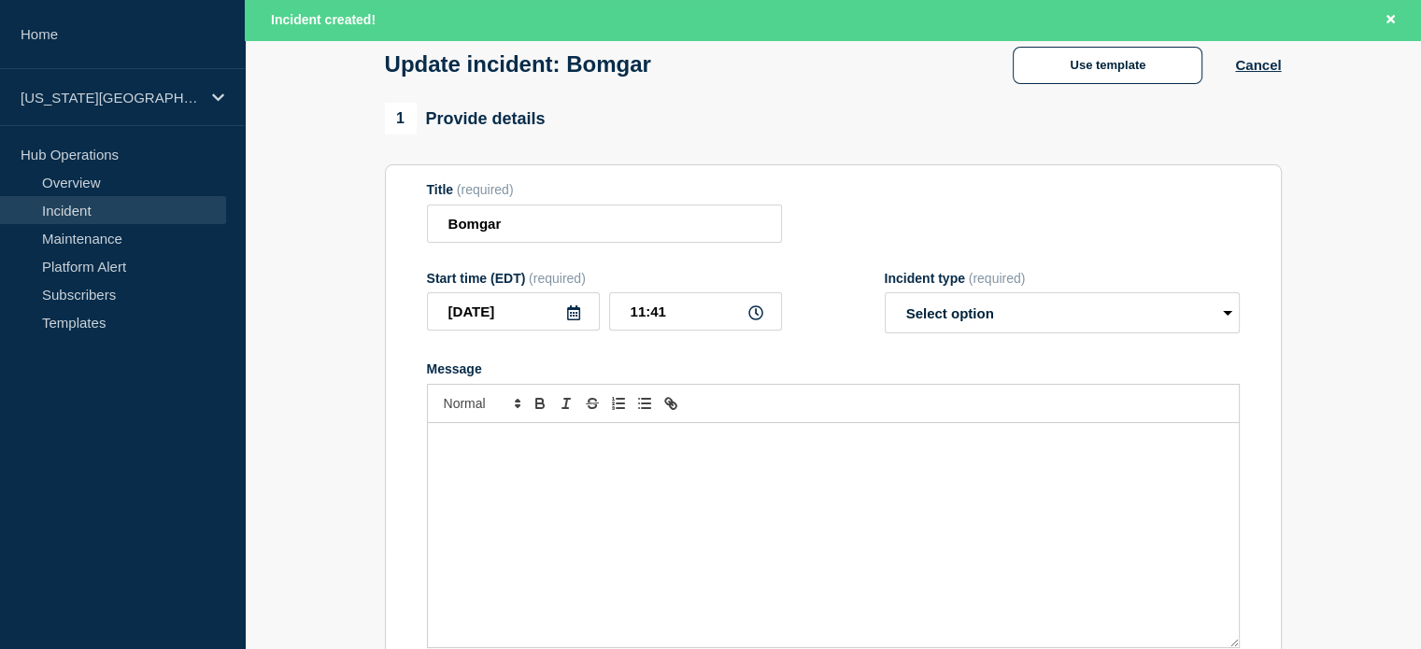
scroll to position [4, 0]
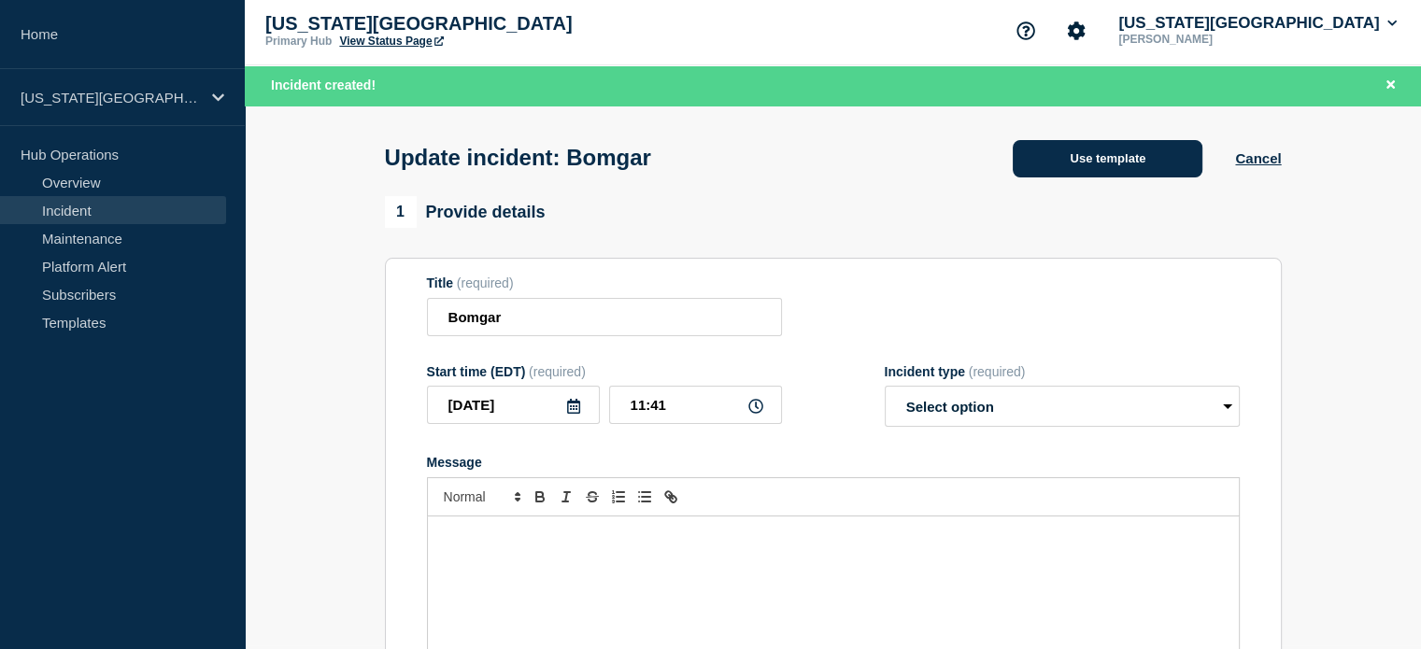
click at [1028, 165] on button "Use template" at bounding box center [1107, 158] width 190 height 37
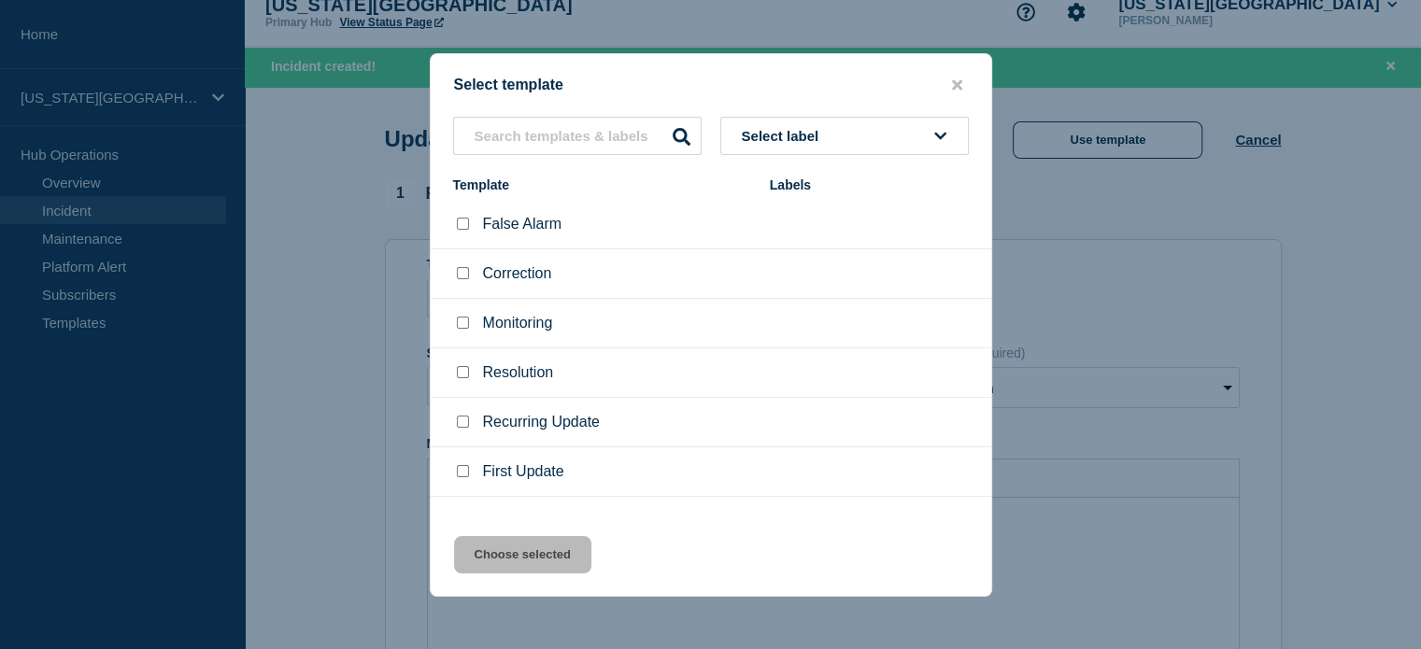
scroll to position [31, 0]
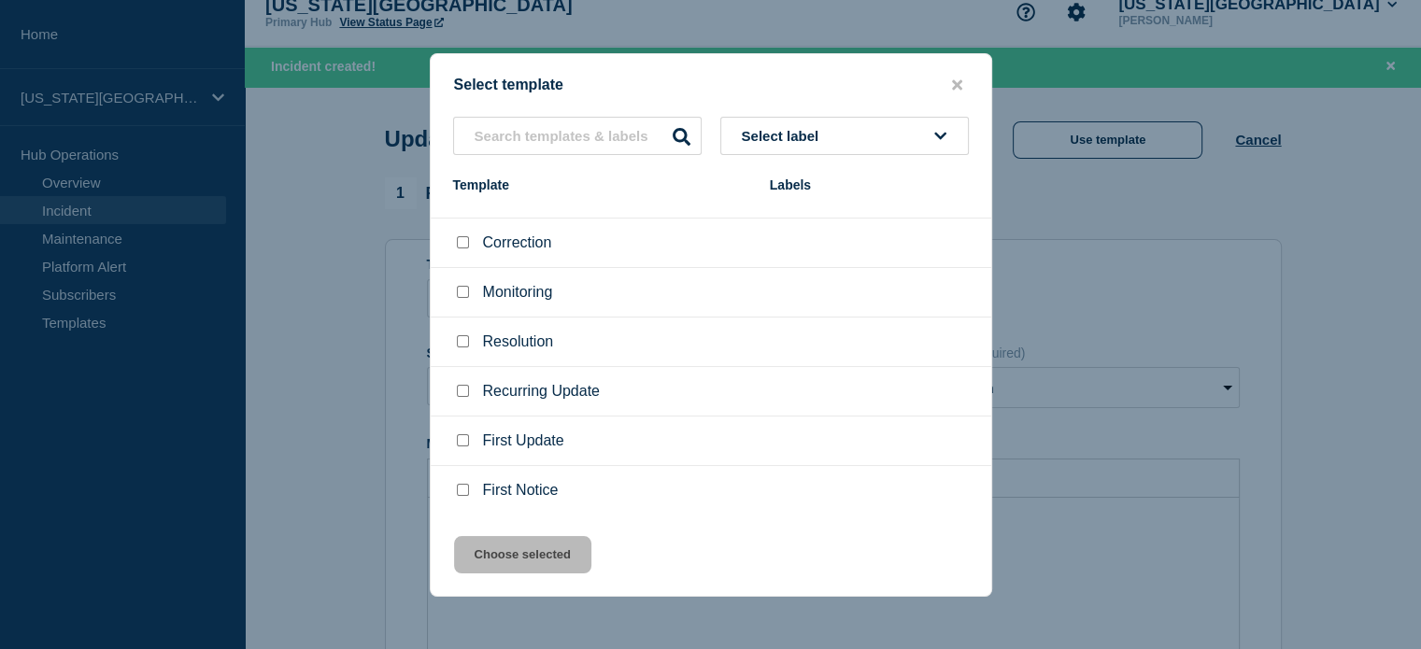
click at [460, 445] on input "First Update checkbox" at bounding box center [463, 440] width 12 height 12
checkbox input "true"
click at [549, 550] on button "Choose selected" at bounding box center [522, 554] width 137 height 37
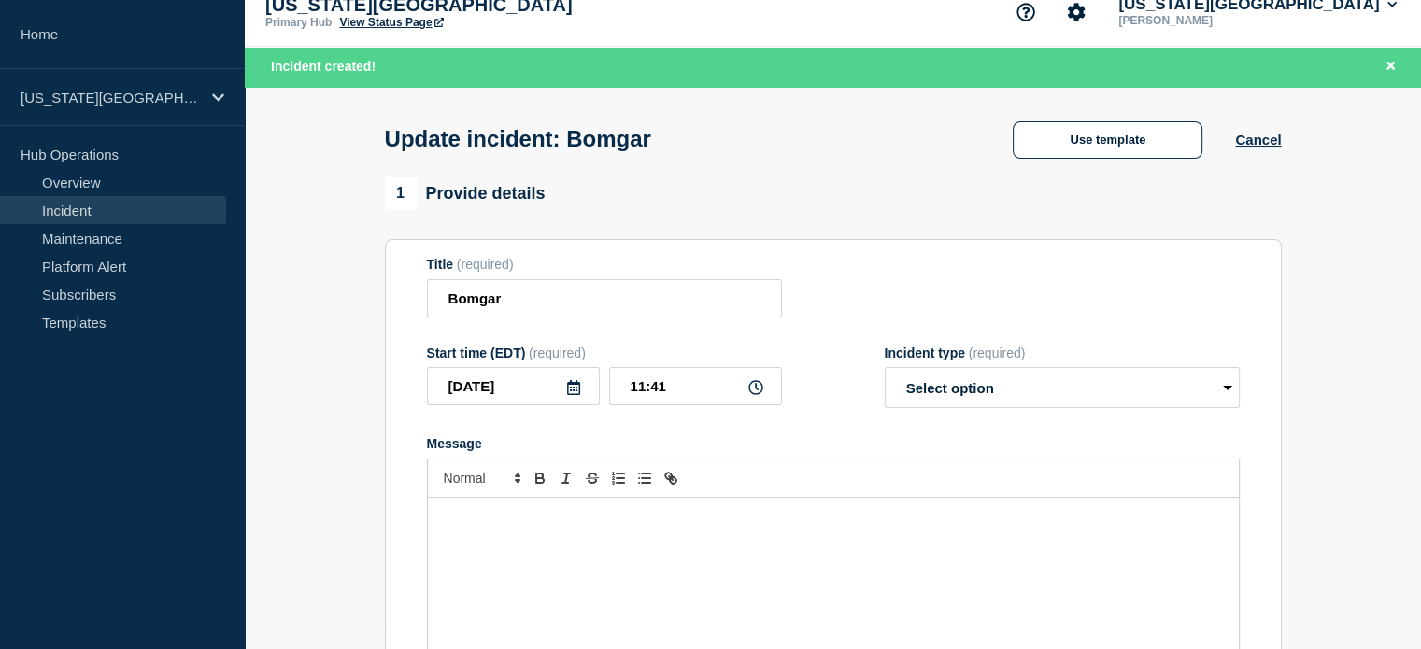
select select "identified"
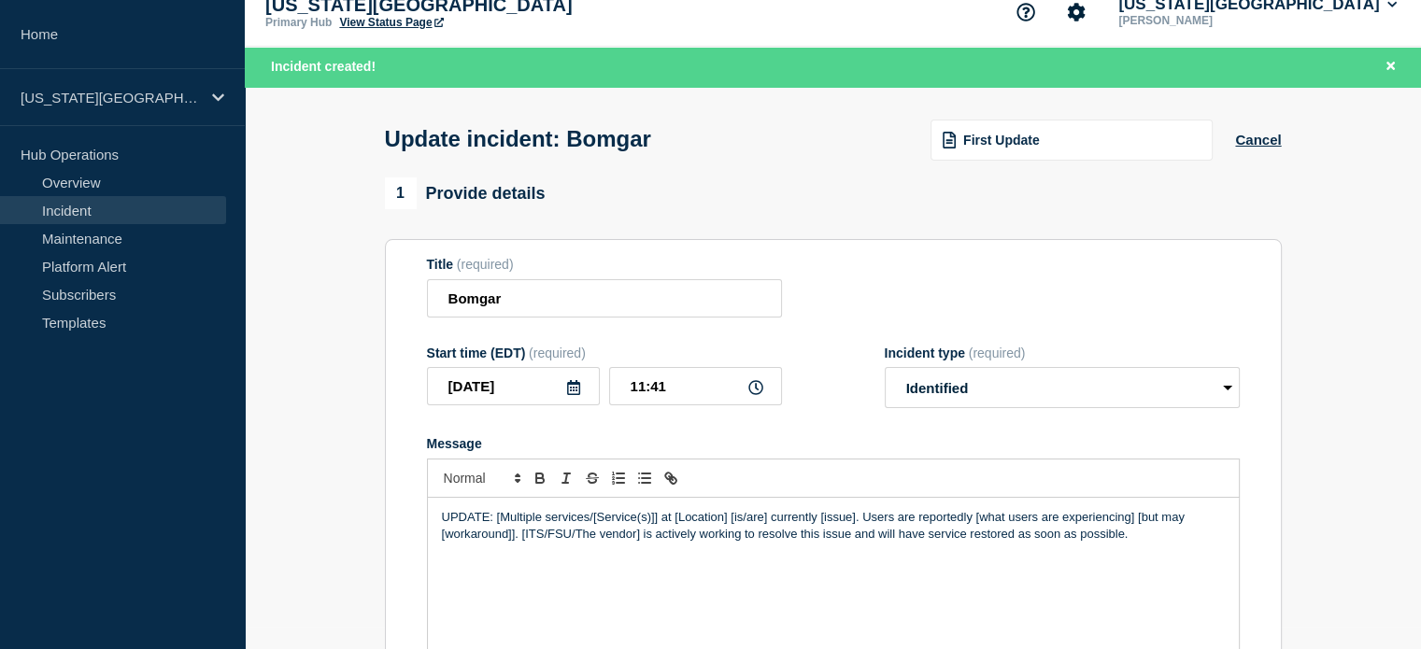
scroll to position [209, 0]
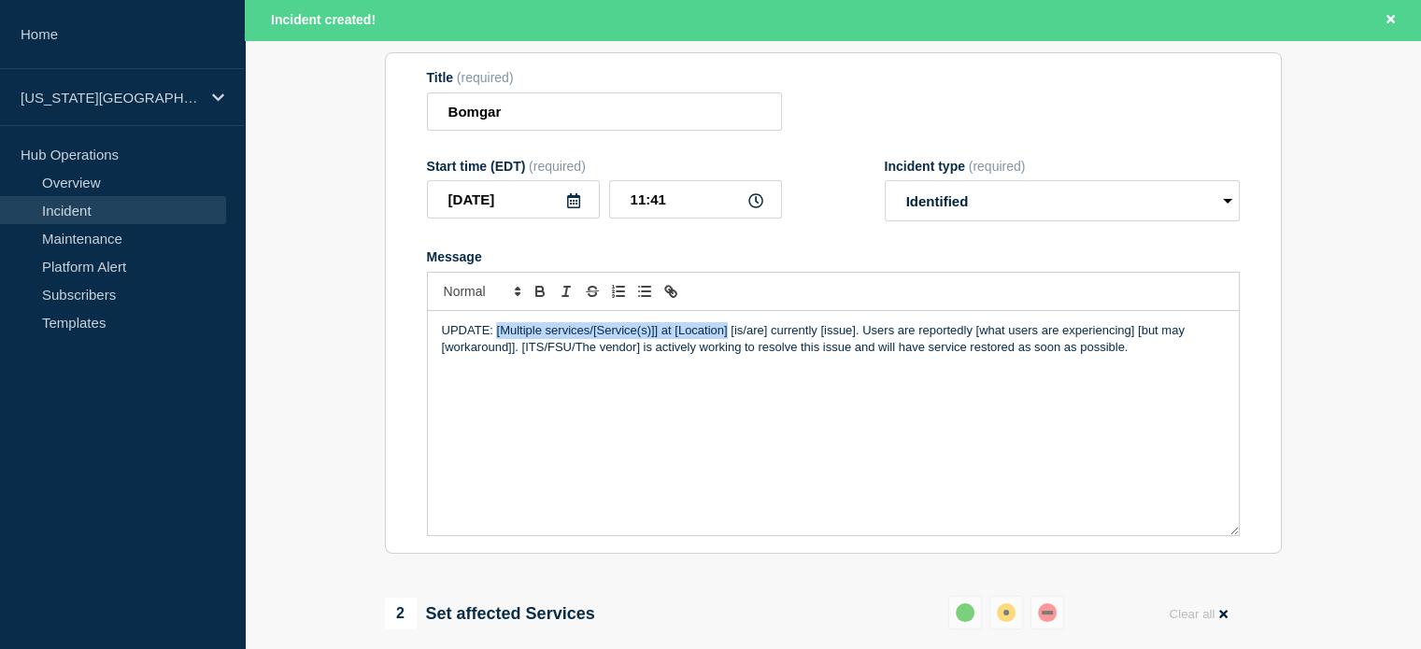
drag, startPoint x: 496, startPoint y: 338, endPoint x: 725, endPoint y: 341, distance: 228.8
click at [725, 341] on p "UPDATE: [Multiple services/[Service(s)]] at [Location] [is/are] currently [issu…" at bounding box center [833, 339] width 783 height 35
click at [625, 336] on p "UPDATE: Bomgar remote services is currently experiencing intermittent issues. U…" at bounding box center [833, 339] width 783 height 35
click at [961, 338] on p "UPDATE: Bomgar remote service is currently experiencing intermittent issues. Us…" at bounding box center [833, 339] width 783 height 35
click at [954, 336] on p "UPDATE: Bomgar remote service is currently experiencing intermittent issues. Us…" at bounding box center [833, 339] width 783 height 35
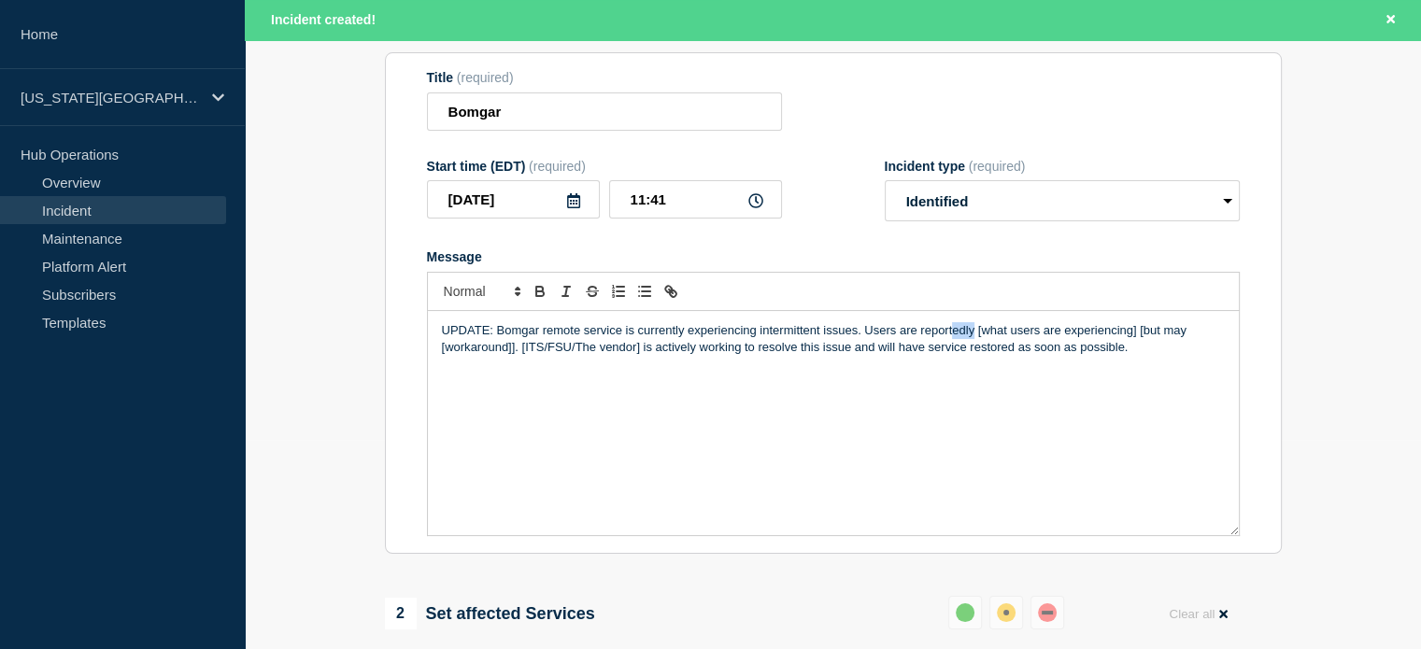
drag, startPoint x: 951, startPoint y: 336, endPoint x: 971, endPoint y: 336, distance: 20.5
click at [971, 336] on p "UPDATE: Bomgar remote service is currently experiencing intermittent issues. Us…" at bounding box center [833, 339] width 783 height 35
click at [974, 339] on p "UPDATE: Bomgar remote service is currently experiencing intermittent issues. Us…" at bounding box center [833, 339] width 783 height 35
drag, startPoint x: 978, startPoint y: 338, endPoint x: 1135, endPoint y: 320, distance: 157.9
click at [1135, 320] on div "UPDATE: Bomgar remote service is currently experiencing intermittent issues. Us…" at bounding box center [833, 423] width 811 height 224
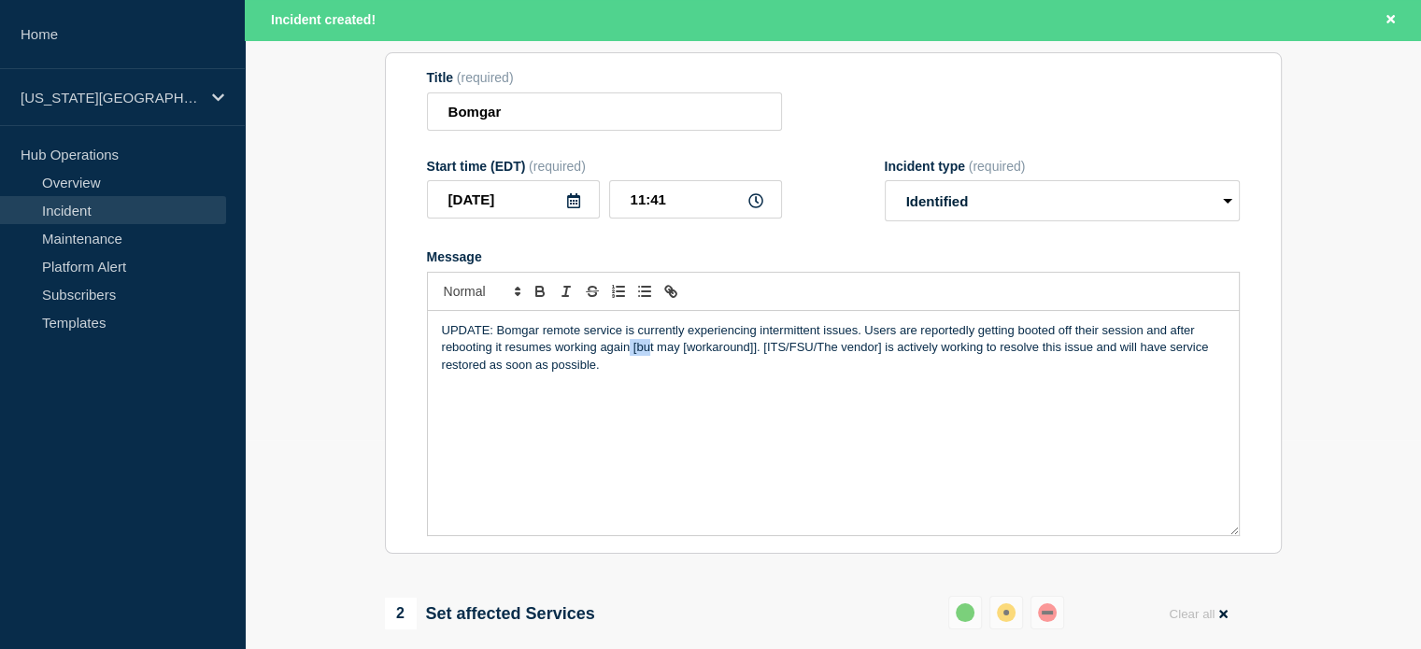
drag, startPoint x: 628, startPoint y: 353, endPoint x: 620, endPoint y: 345, distance: 11.2
click at [644, 353] on p "UPDATE: Bomgar remote service is currently experiencing intermittent issues. Us…" at bounding box center [833, 347] width 783 height 51
drag, startPoint x: 594, startPoint y: 353, endPoint x: 753, endPoint y: 356, distance: 158.8
click at [755, 354] on p "UPDATE: Bomgar remote service is currently experiencing intermittent issues. Us…" at bounding box center [833, 347] width 783 height 51
click at [651, 349] on p "UPDATE: Bomgar remote service is currently experiencing intermittent issues. Us…" at bounding box center [833, 347] width 783 height 51
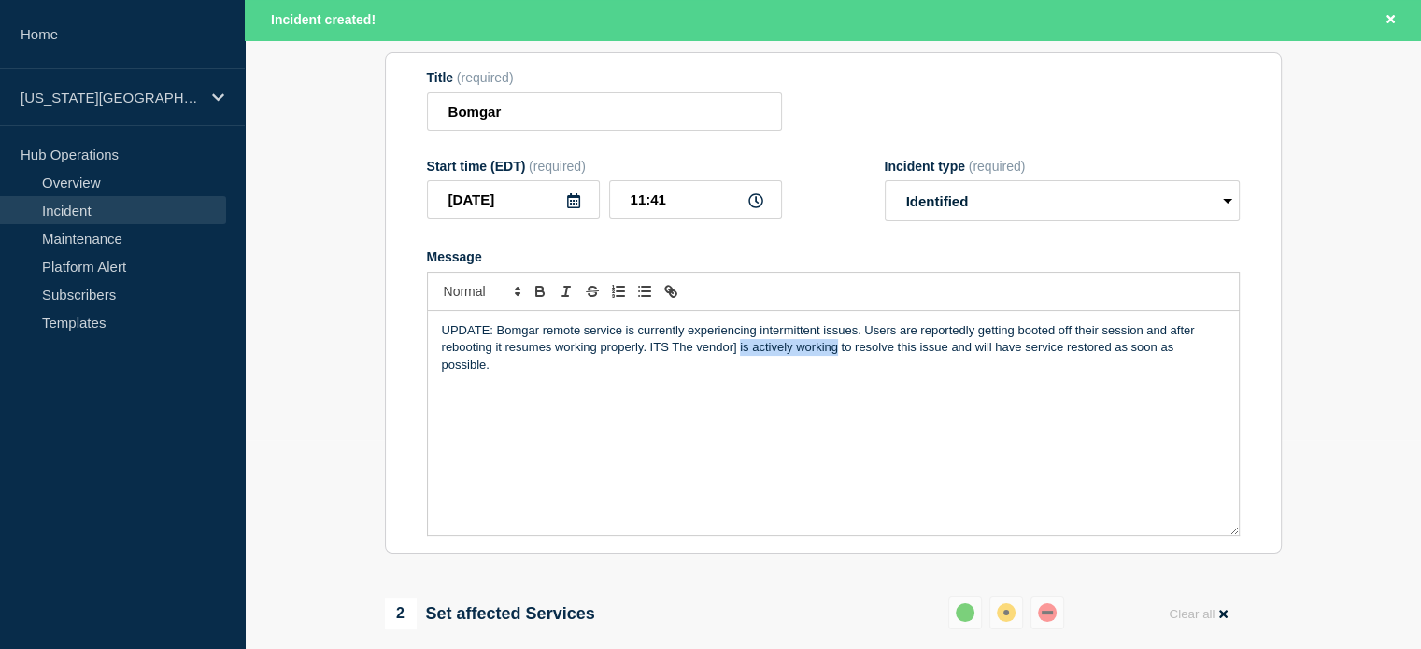
drag, startPoint x: 739, startPoint y: 354, endPoint x: 835, endPoint y: 358, distance: 96.3
click at [835, 358] on p "UPDATE: Bomgar remote service is currently experiencing intermittent issues. Us…" at bounding box center [833, 347] width 783 height 51
drag, startPoint x: 764, startPoint y: 350, endPoint x: 671, endPoint y: 358, distance: 93.7
click at [671, 358] on p "UPDATE: Bomgar remote service is currently experiencing intermittent issues. Us…" at bounding box center [833, 347] width 783 height 51
drag, startPoint x: 739, startPoint y: 353, endPoint x: 839, endPoint y: 359, distance: 100.1
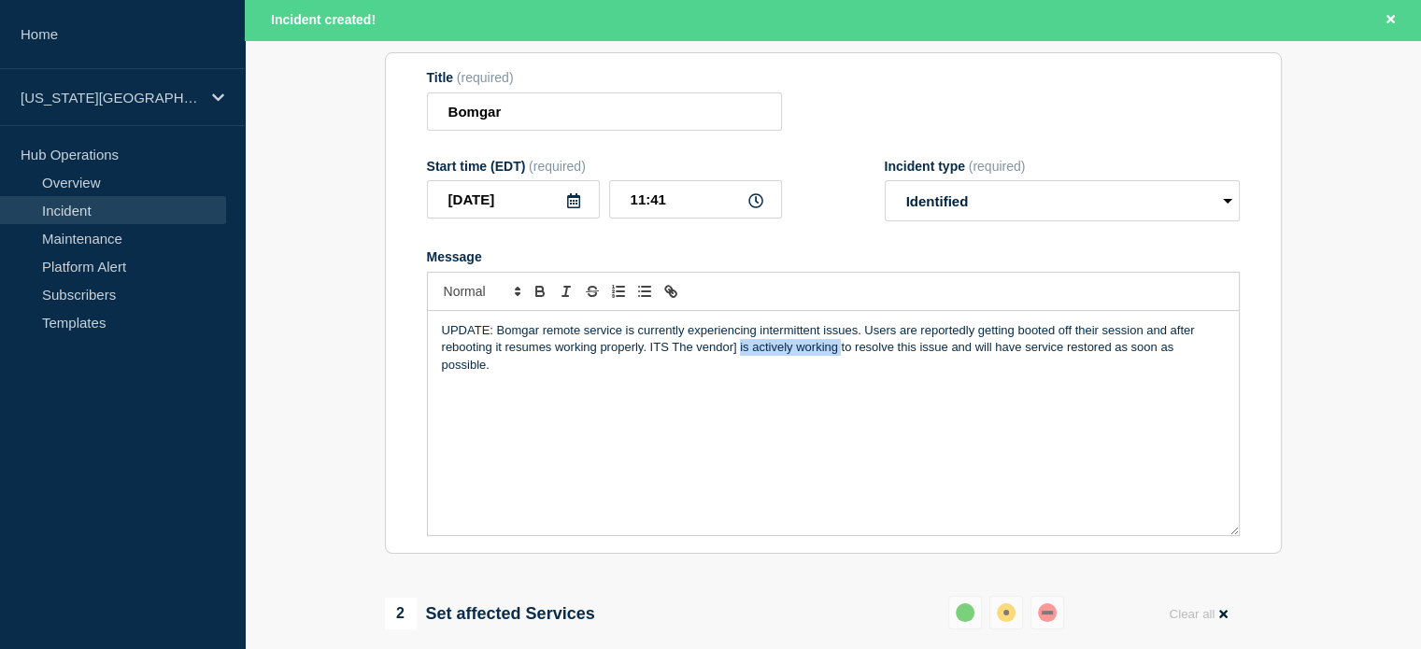
click at [839, 359] on p "UPDATE: Bomgar remote service is currently experiencing intermittent issues. Us…" at bounding box center [833, 347] width 783 height 51
click at [672, 349] on p "UPDATE: Bomgar remote service is currently experiencing intermittent issues. Us…" at bounding box center [833, 339] width 783 height 35
click at [757, 332] on p "UPDATE: Bomgar remote service is currently experiencing intermittent issues. Us…" at bounding box center [833, 347] width 783 height 51
click at [677, 361] on p "UPDATE: Bomgar remote service is currently experiencing an intermittent issue. …" at bounding box center [833, 347] width 783 height 51
click at [738, 365] on p "UPDATE: Bomgar remote service is currently experiencing an intermittent issue. …" at bounding box center [833, 347] width 783 height 51
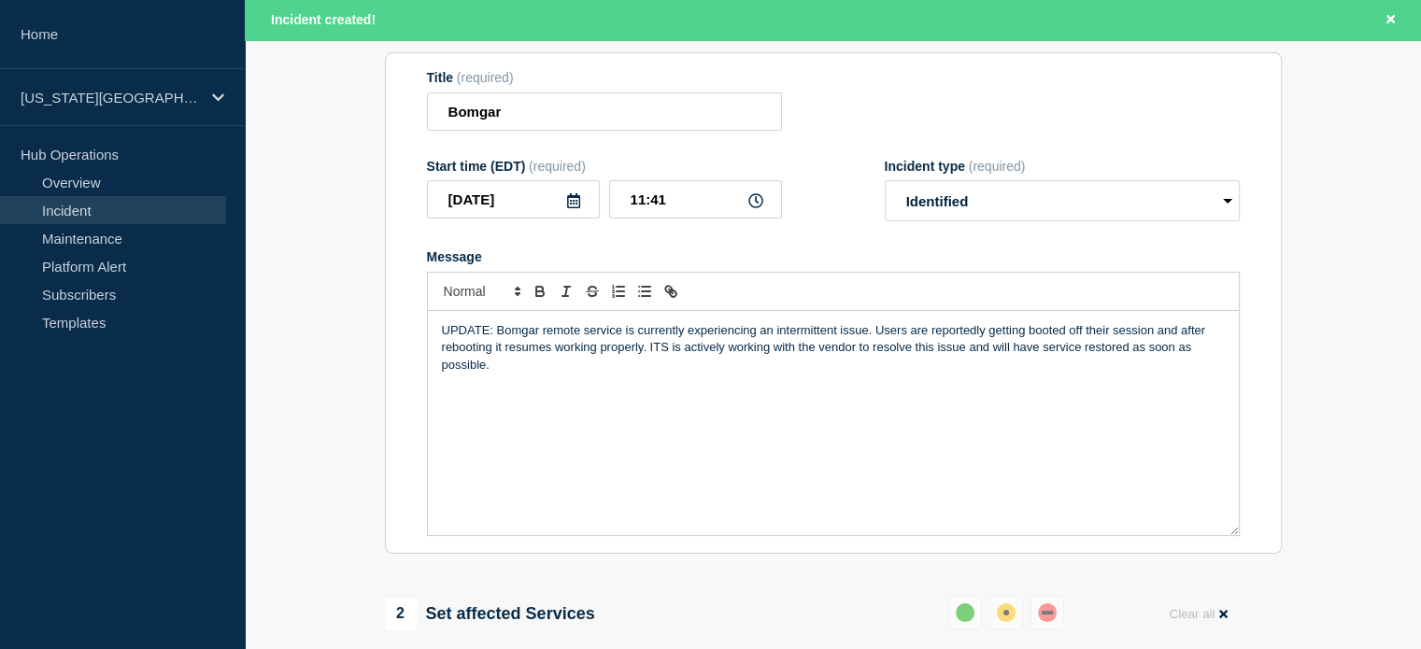
click at [799, 354] on p "UPDATE: Bomgar remote service is currently experiencing an intermittent issue. …" at bounding box center [833, 347] width 783 height 51
click at [874, 362] on p "UPDATE: Bomgar remote service is currently experiencing an intermittent issue. …" at bounding box center [833, 347] width 783 height 51
click at [1021, 358] on p "UPDATE: Bomgar remote service is currently experiencing an intermittent issue. …" at bounding box center [833, 347] width 783 height 51
click at [1101, 346] on p "UPDATE: Bomgar remote service is currently experiencing an intermittent issue. …" at bounding box center [833, 347] width 783 height 51
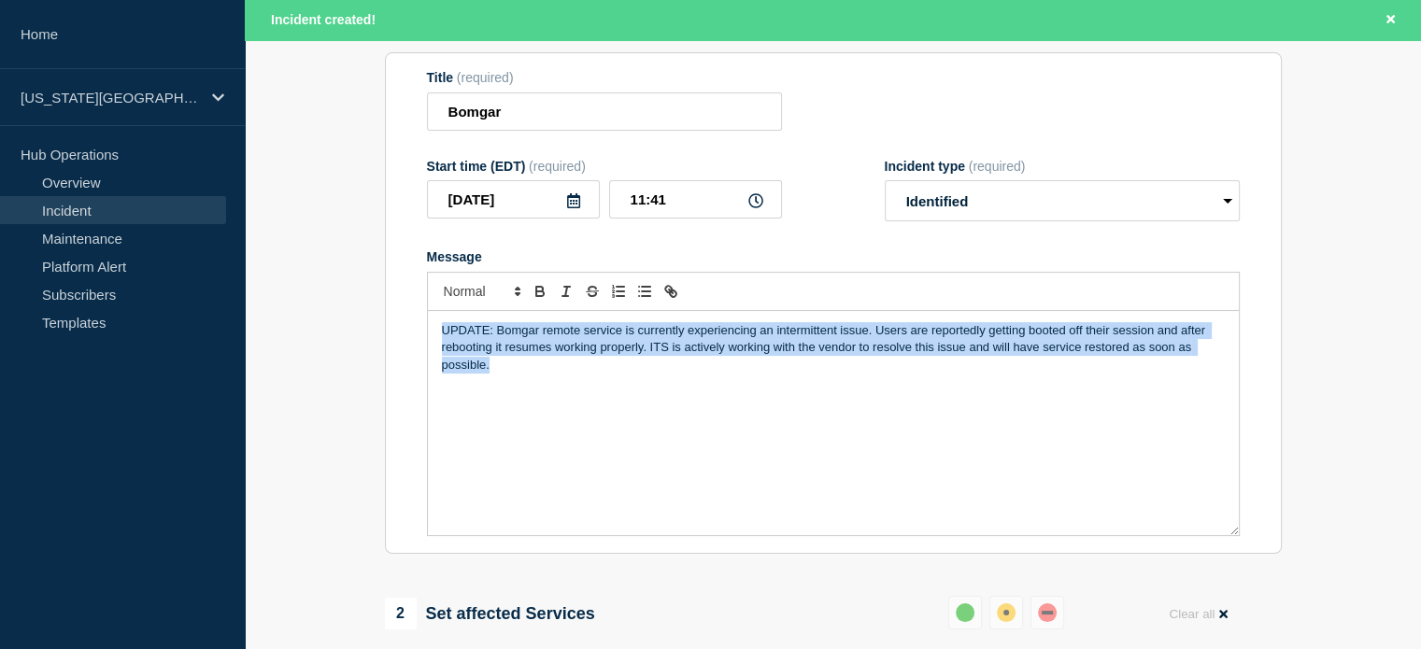
drag, startPoint x: 491, startPoint y: 368, endPoint x: 415, endPoint y: 332, distance: 84.4
click at [415, 332] on section "Title (required) Bomgar Start time (EDT) (required) 2025-10-06 11:41 Incident t…" at bounding box center [833, 303] width 897 height 502
copy p "UPDATE: Bomgar remote service is currently experiencing an intermittent issue. …"
click at [506, 389] on div "UPDATE: Bomgar remote service is currently experiencing an intermittent issue. …" at bounding box center [833, 423] width 811 height 224
drag, startPoint x: 496, startPoint y: 335, endPoint x: 488, endPoint y: 365, distance: 30.8
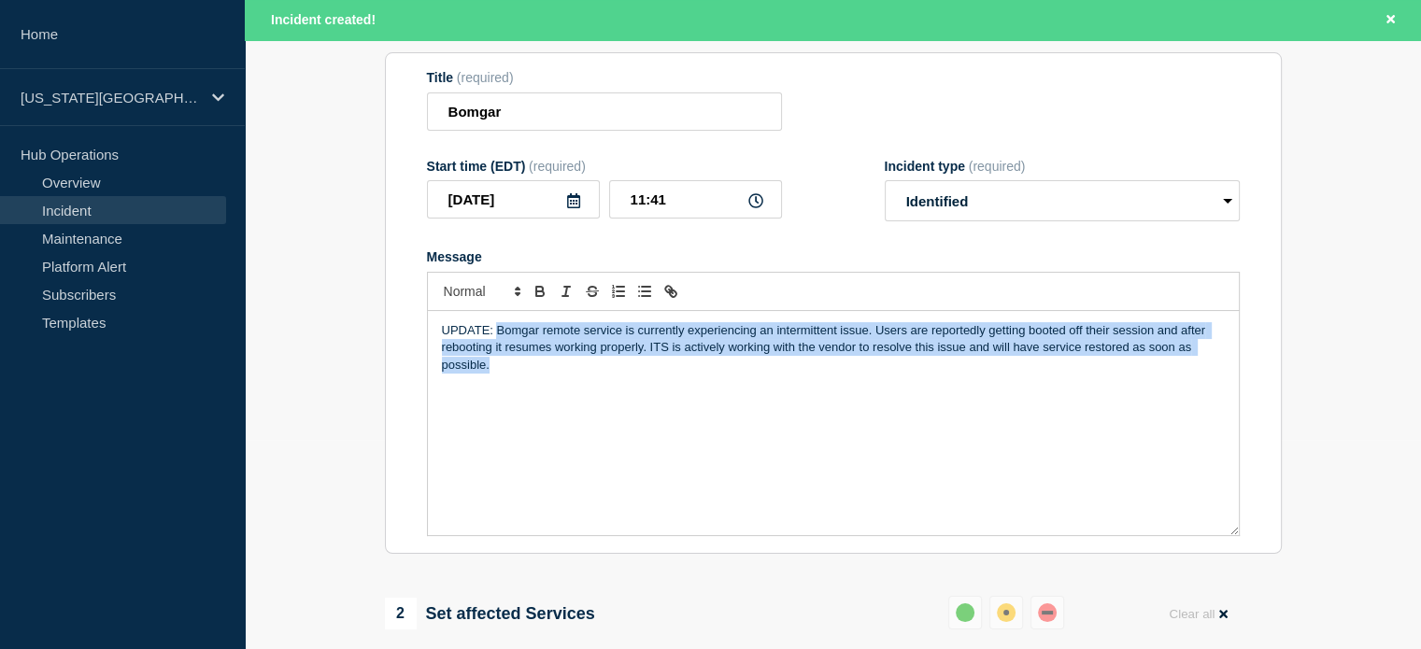
click at [488, 365] on p "UPDATE: Bomgar remote service is currently experiencing an intermittent issue. …" at bounding box center [833, 347] width 783 height 51
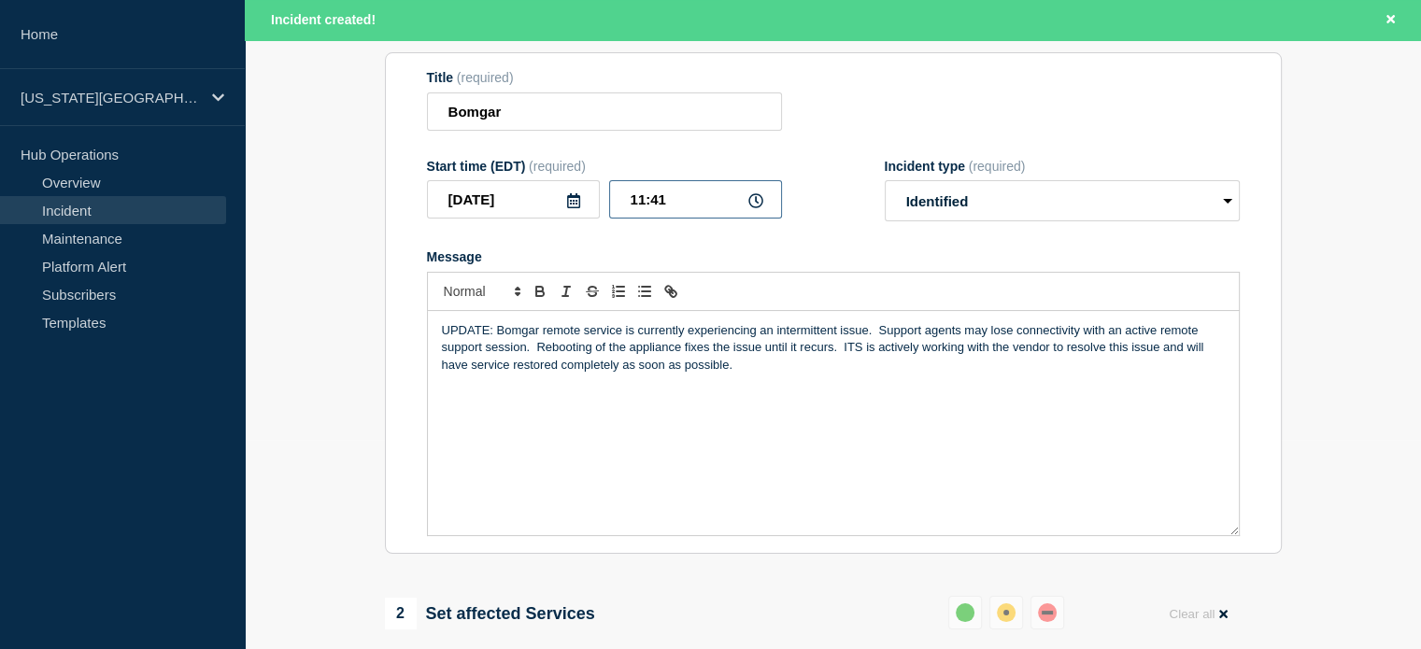
drag, startPoint x: 653, startPoint y: 203, endPoint x: 665, endPoint y: 204, distance: 12.2
click at [665, 204] on input "11:41" at bounding box center [695, 199] width 173 height 38
click at [649, 203] on input "11:41" at bounding box center [695, 199] width 173 height 38
drag, startPoint x: 650, startPoint y: 203, endPoint x: 662, endPoint y: 202, distance: 12.2
click at [662, 202] on input "11:41" at bounding box center [695, 199] width 173 height 38
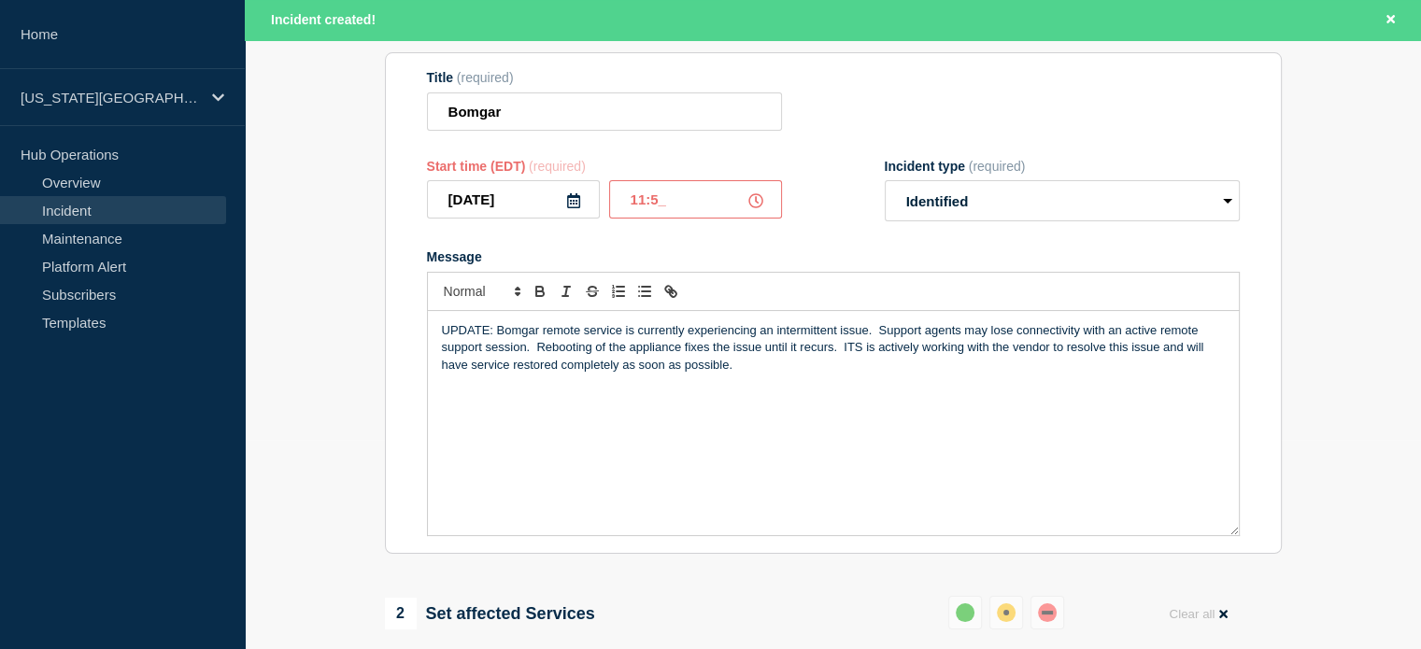
type input "11:55"
click at [431, 367] on div "UPDATE: Bomgar remote service is currently experiencing an intermittent issue. …" at bounding box center [833, 423] width 811 height 224
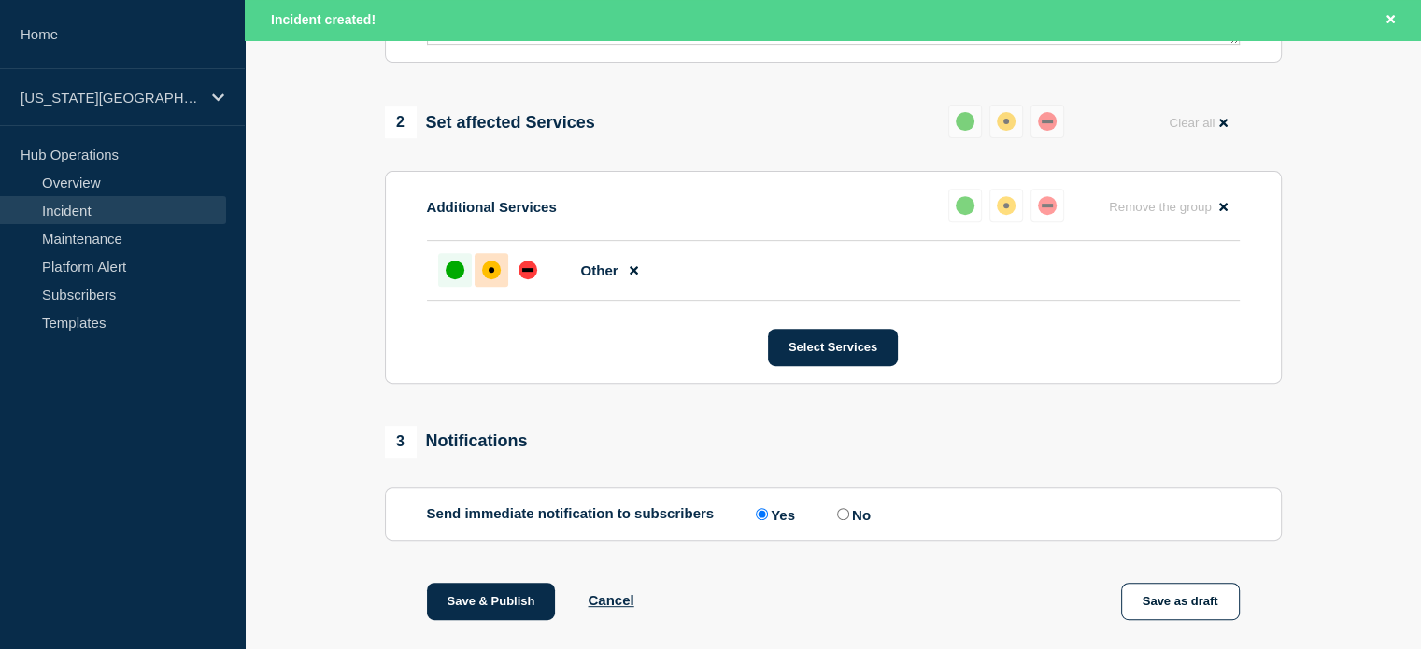
scroll to position [910, 0]
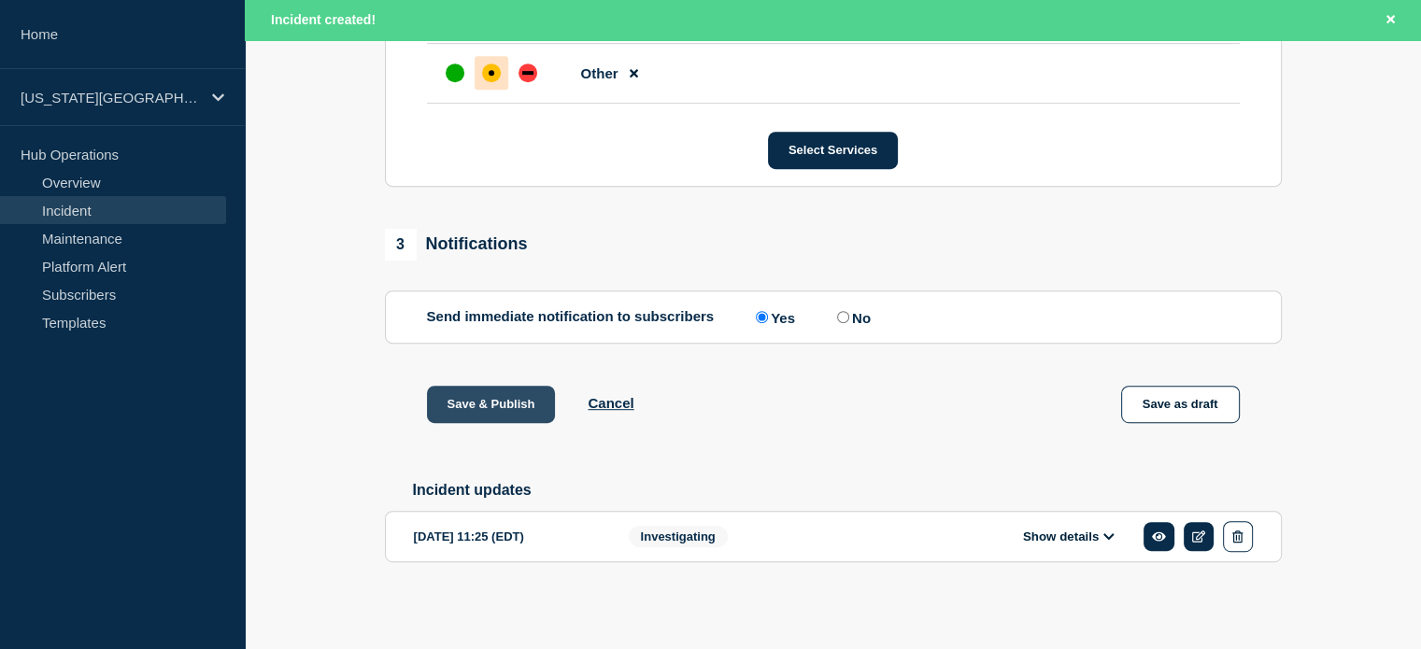
click at [489, 410] on button "Save & Publish" at bounding box center [491, 404] width 129 height 37
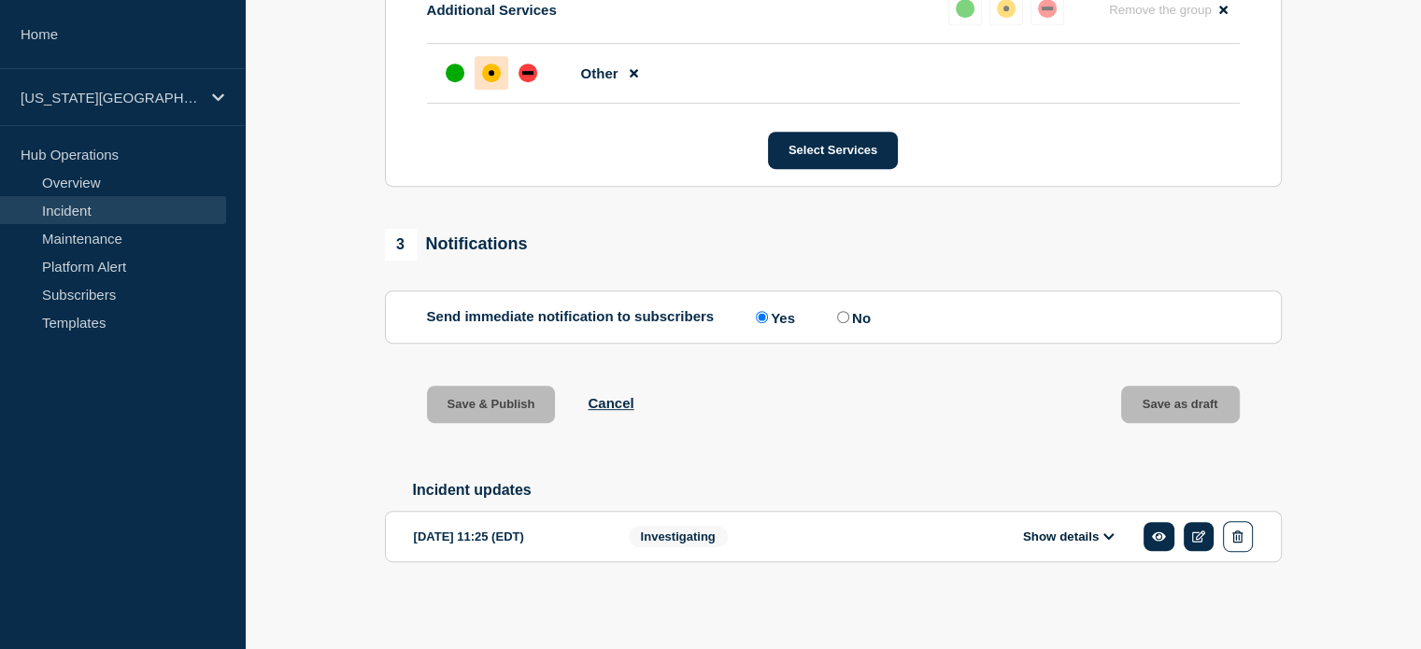
scroll to position [870, 0]
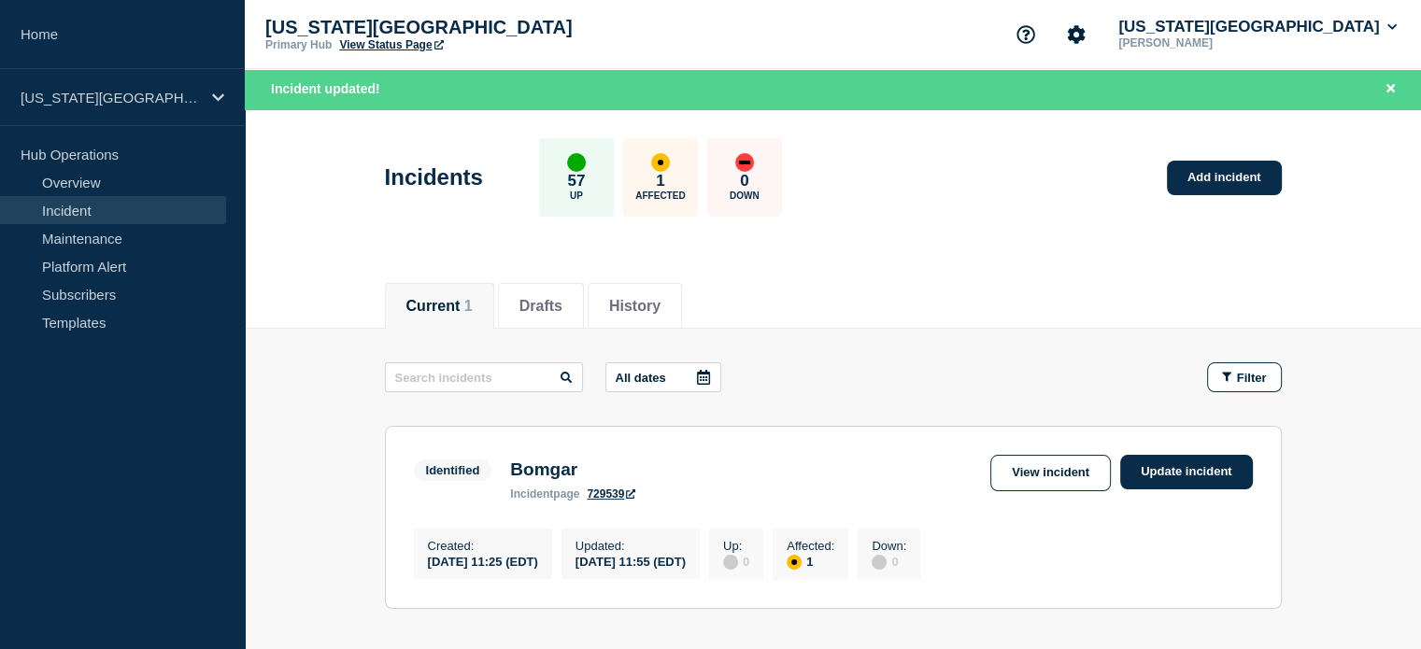
click at [370, 44] on link "View Status Page" at bounding box center [391, 44] width 104 height 13
click at [1256, 21] on button "Florida State University" at bounding box center [1257, 27] width 286 height 19
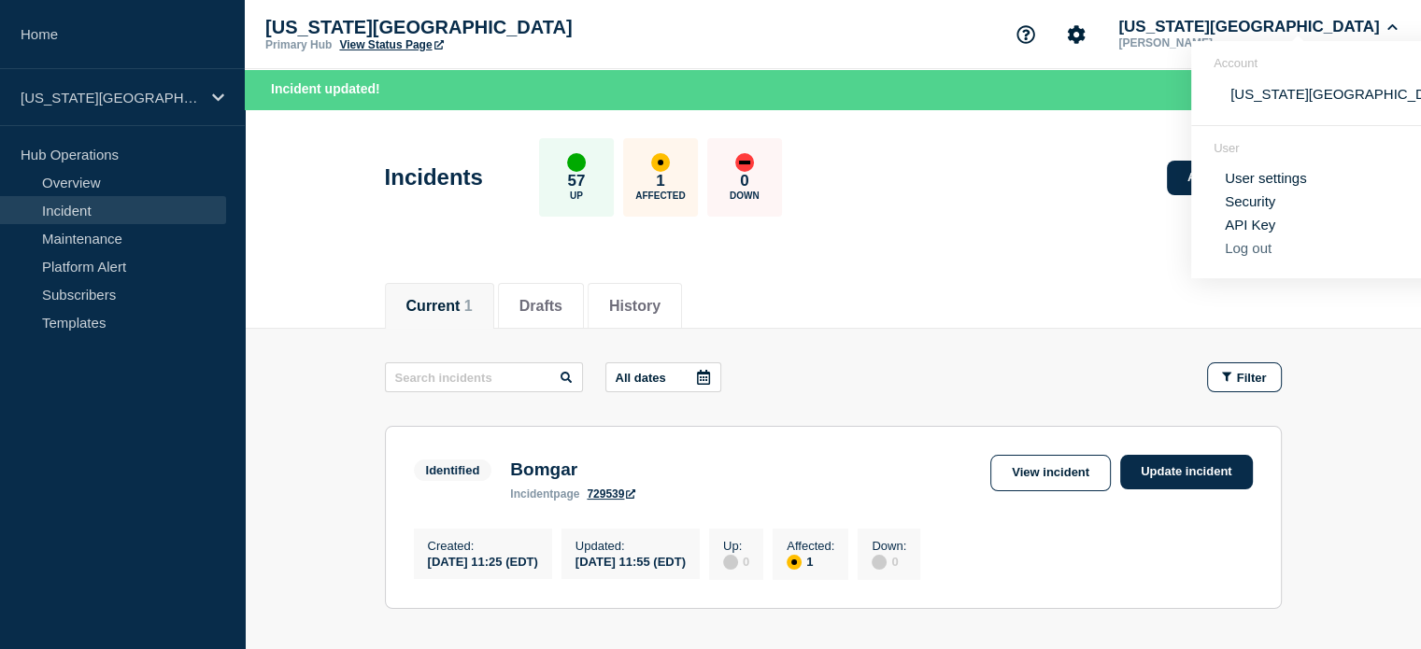
click at [1240, 253] on button "Log out" at bounding box center [1247, 248] width 47 height 16
